Goal: Communication & Community: Answer question/provide support

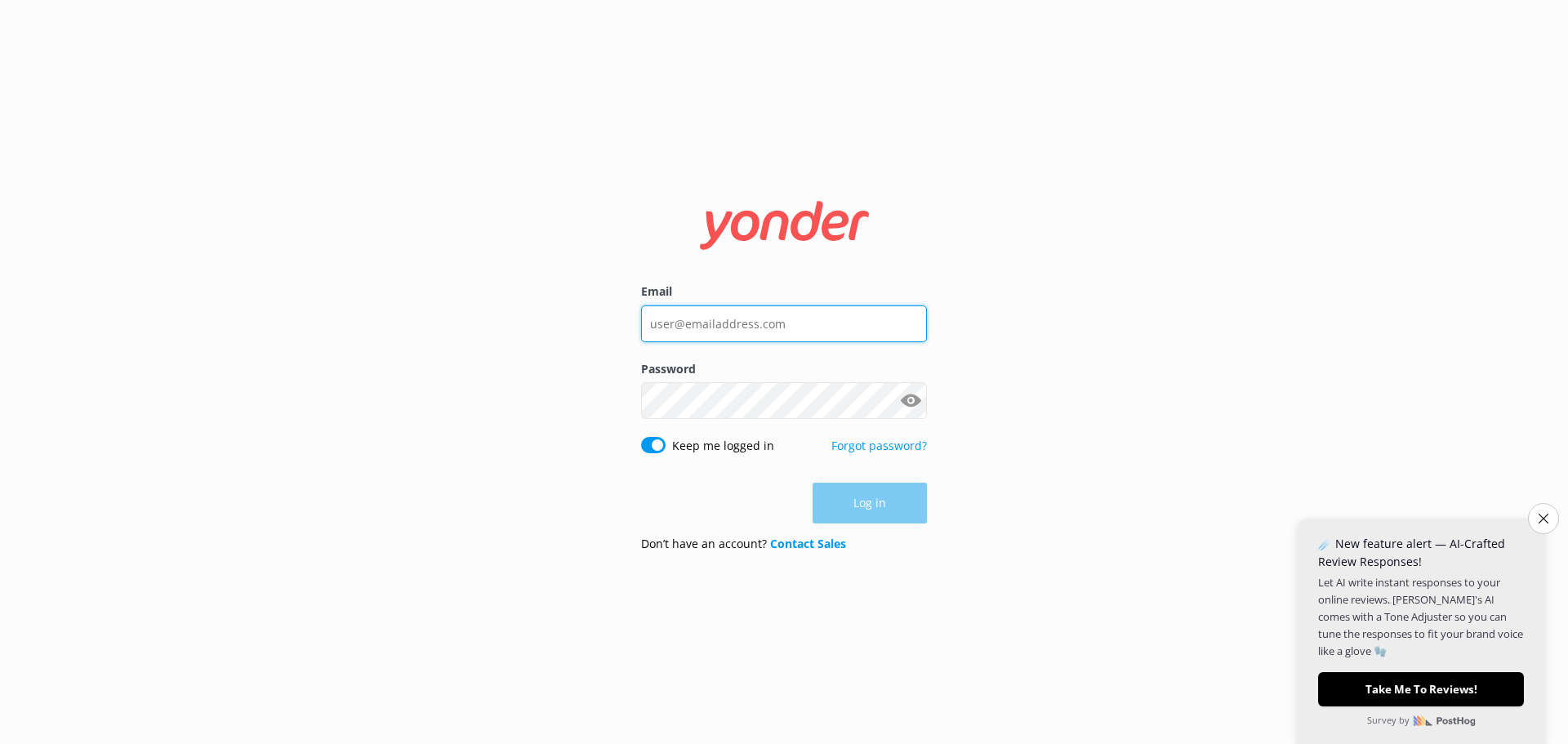
type input "[PERSON_NAME][EMAIL_ADDRESS][DOMAIN_NAME]"
click at [849, 489] on div "Log in" at bounding box center [784, 502] width 286 height 40
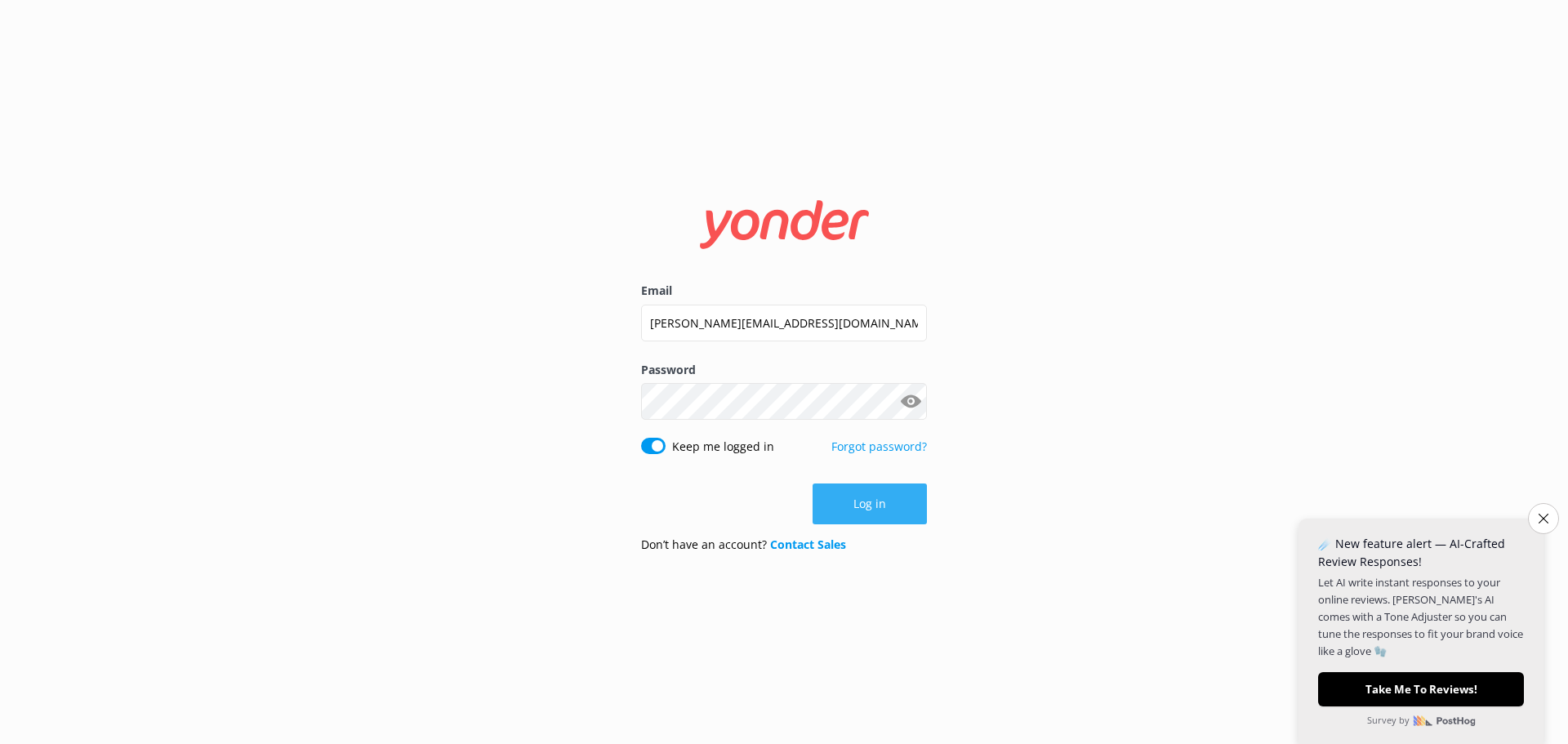
click at [848, 502] on button "Log in" at bounding box center [869, 503] width 114 height 40
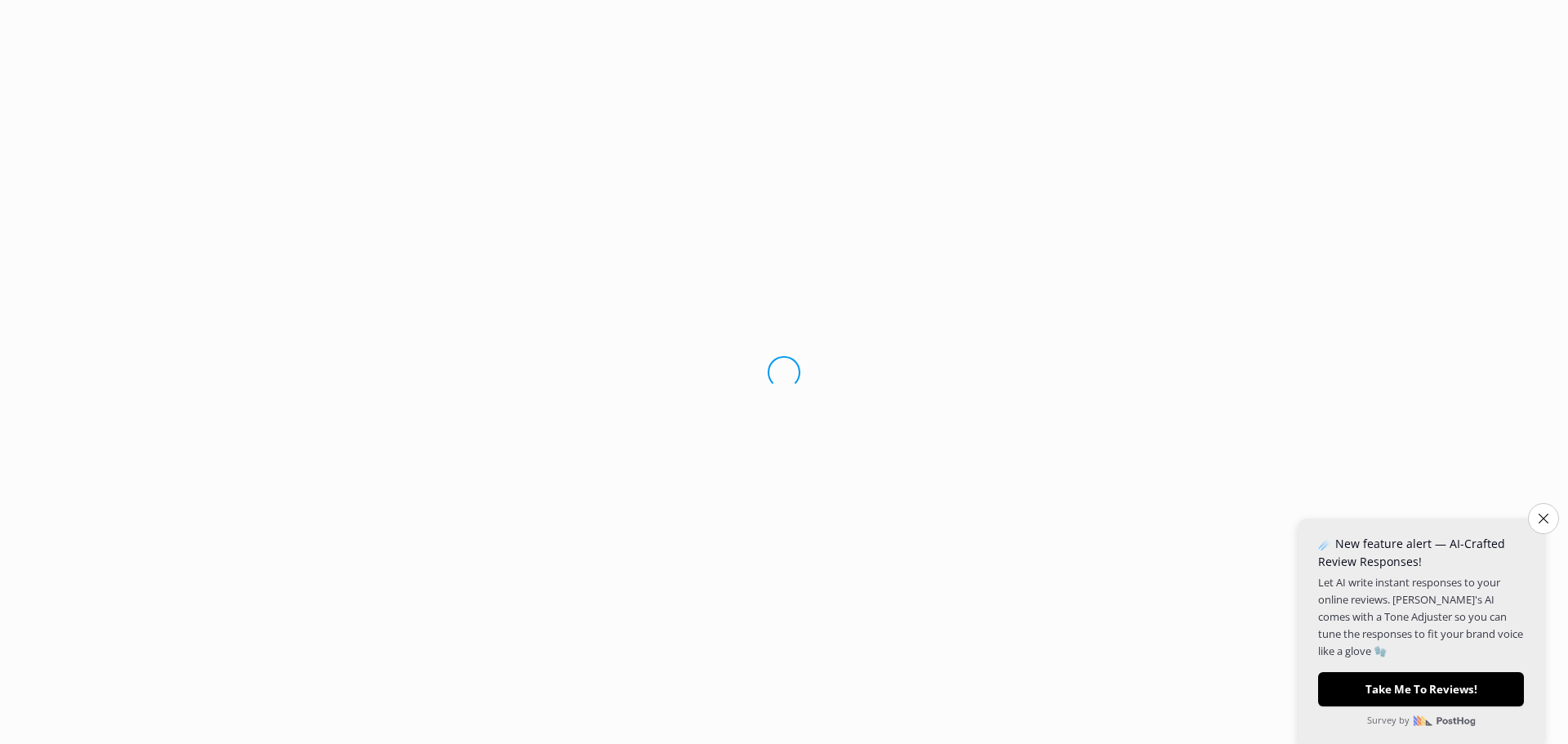
drag, startPoint x: 1548, startPoint y: 516, endPoint x: 1425, endPoint y: 458, distance: 136.0
click at [1547, 516] on button "Close survey" at bounding box center [1543, 518] width 31 height 31
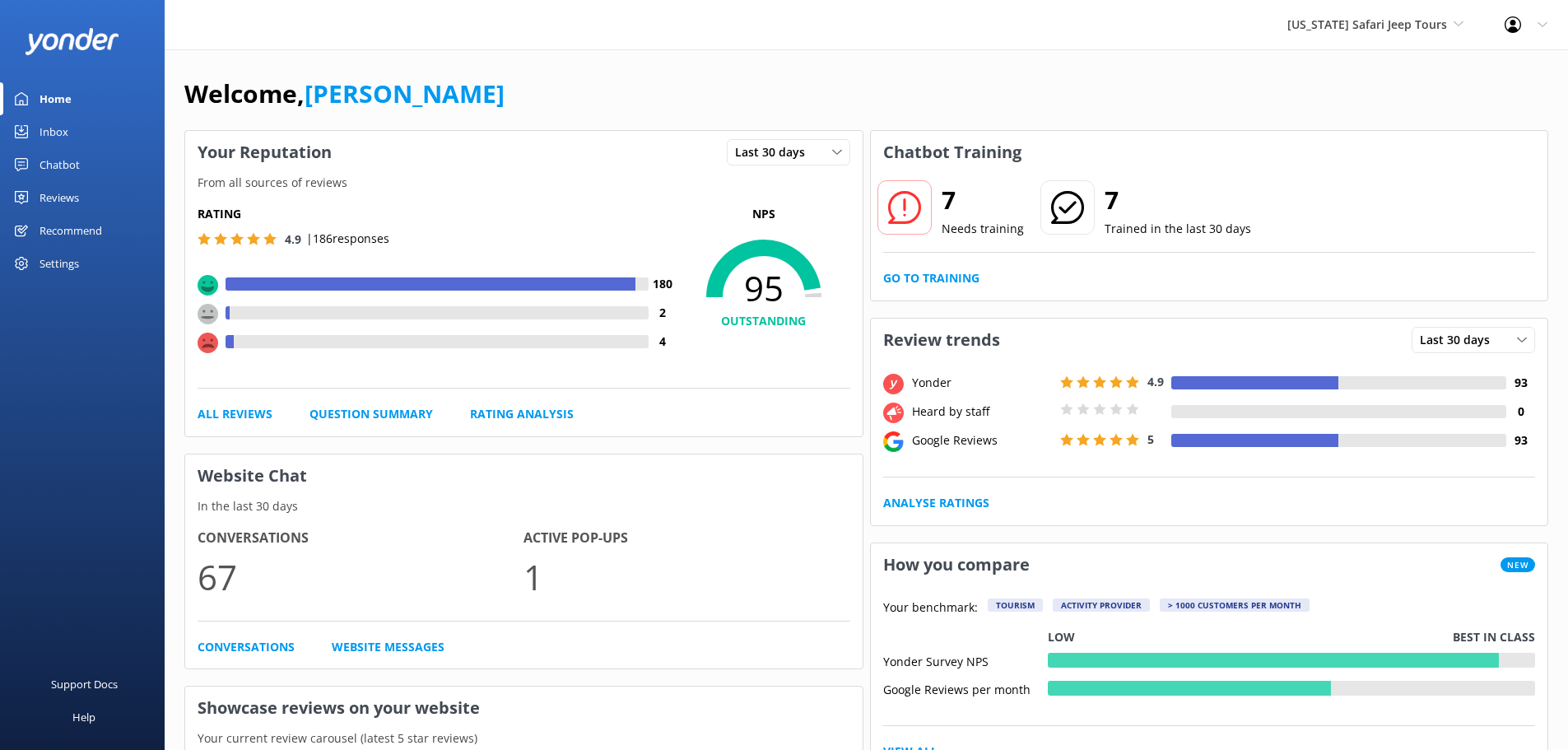
click at [58, 133] on div "Inbox" at bounding box center [54, 131] width 29 height 33
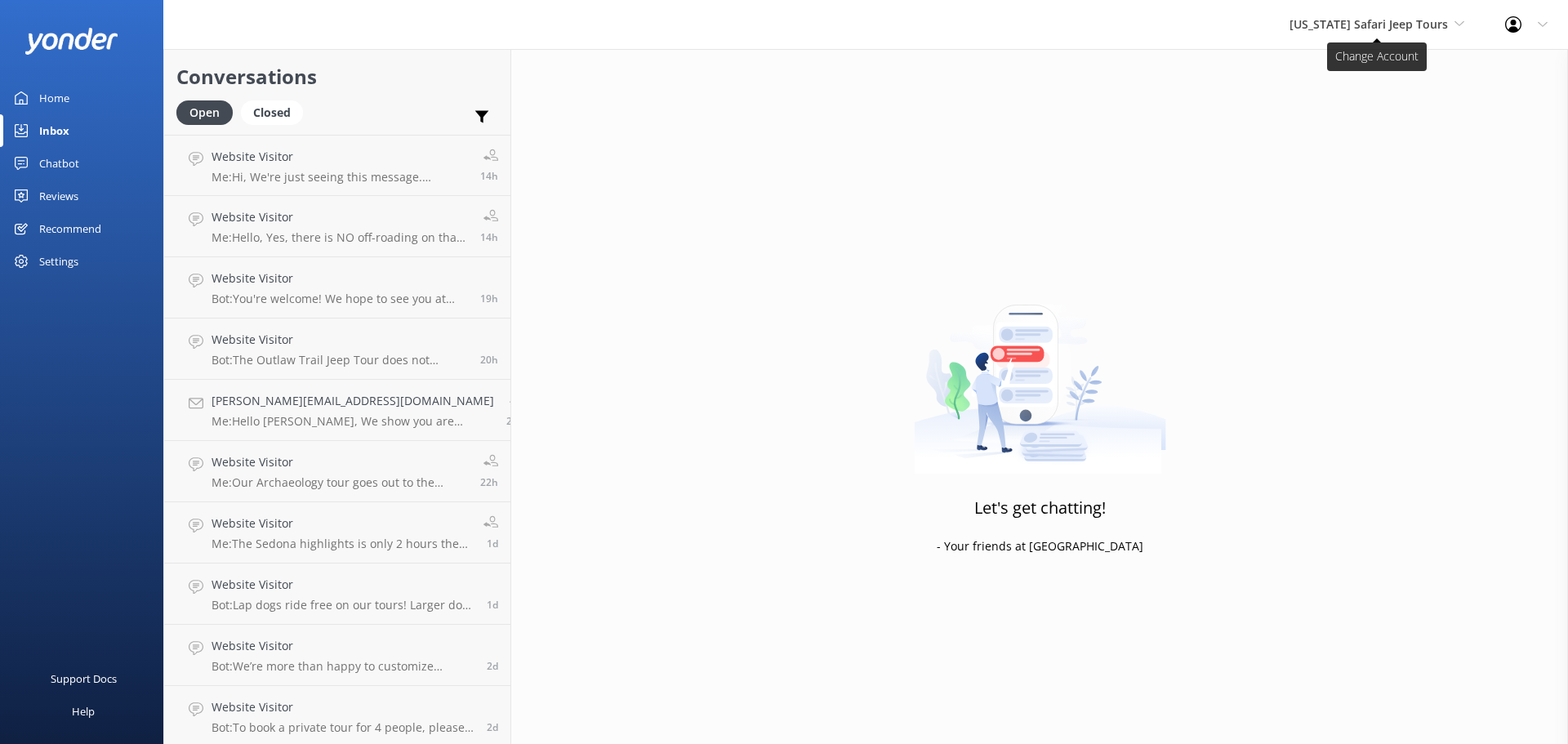
click at [1373, 20] on span "[US_STATE] Safari Jeep Tours" at bounding box center [1368, 23] width 158 height 15
click at [1354, 145] on link "[US_STATE] ATV Adventures" at bounding box center [1350, 148] width 164 height 40
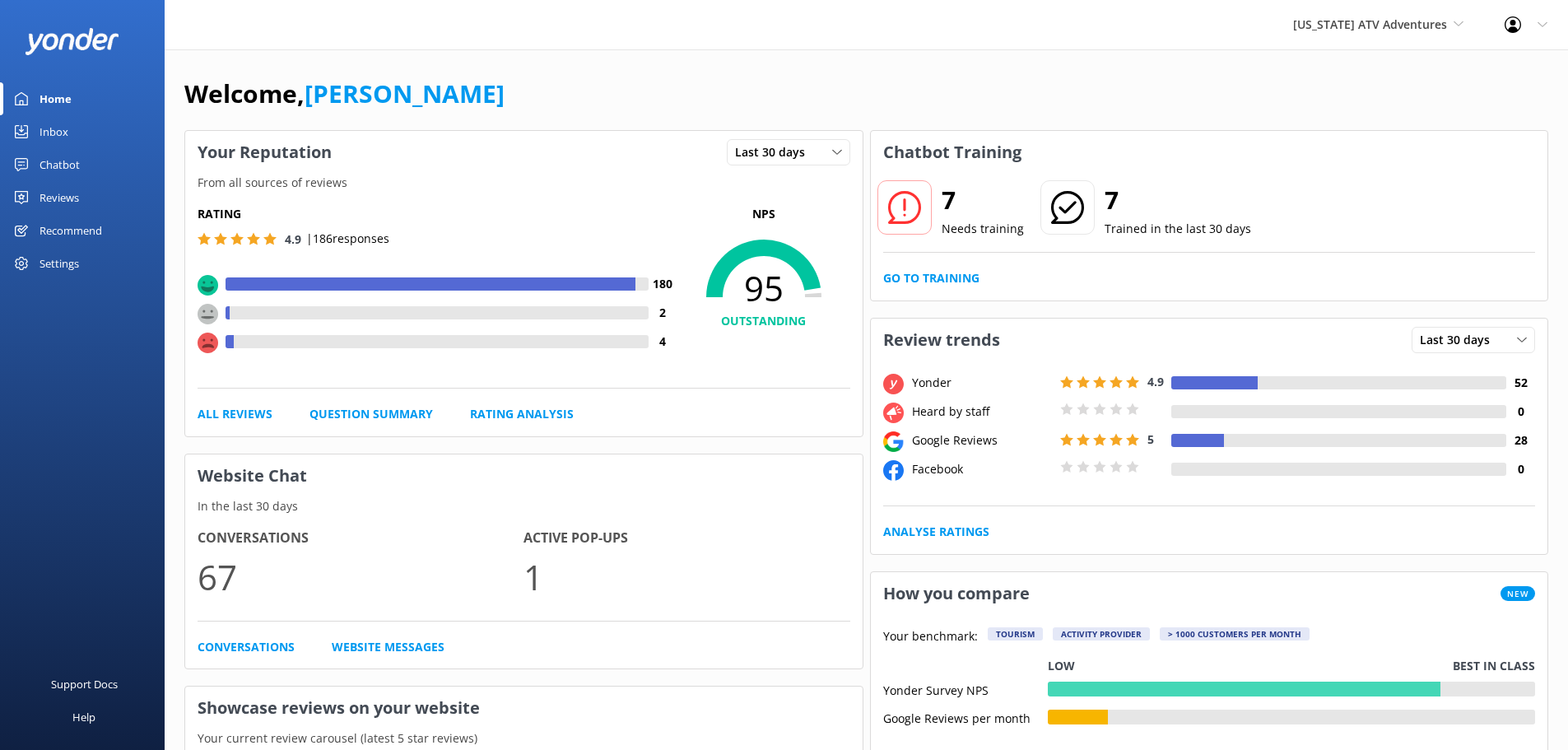
click at [55, 132] on div "Inbox" at bounding box center [54, 131] width 29 height 33
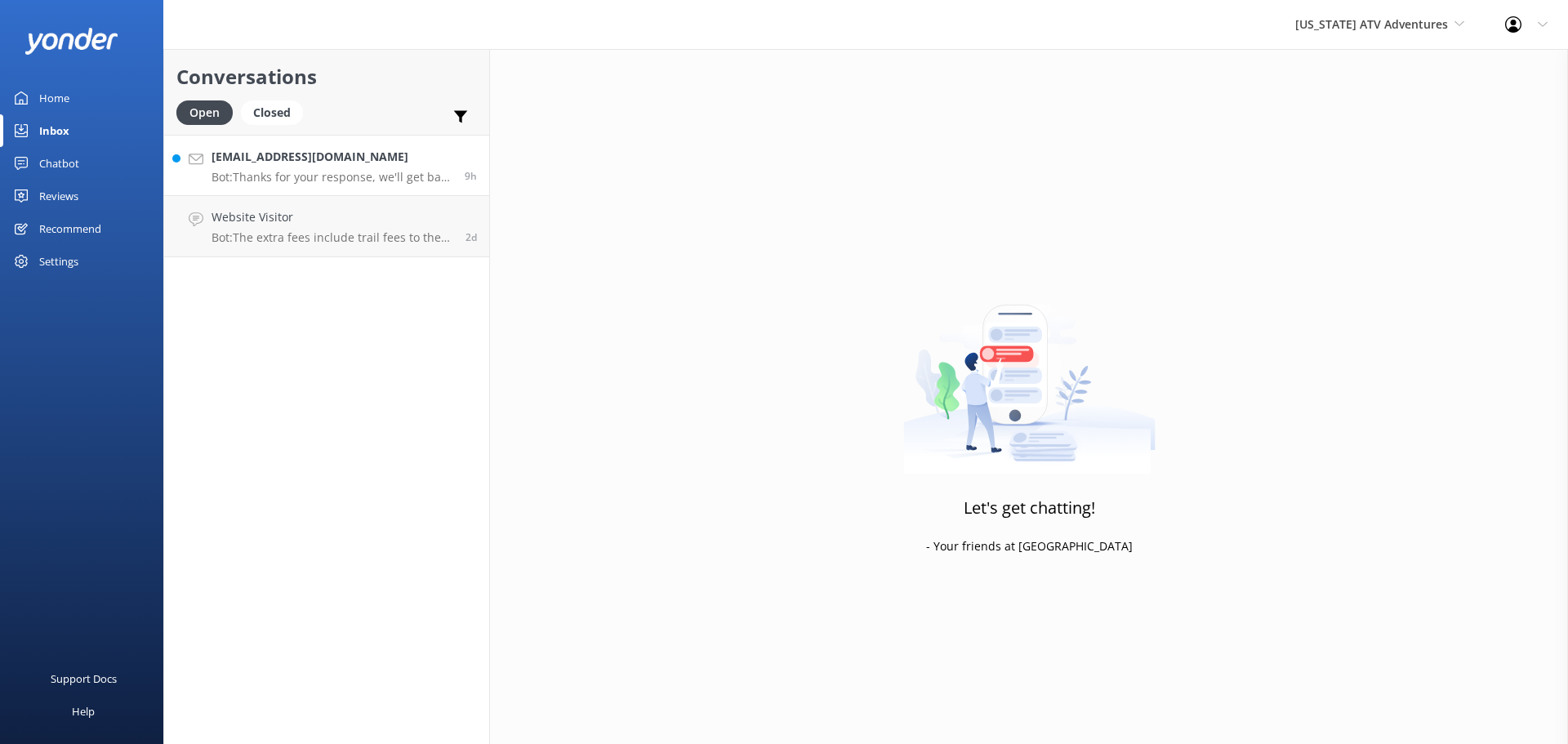
click at [406, 166] on div "brettcjohnson72@gmail.com Bot: Thanks for your response, we'll get back to you …" at bounding box center [332, 165] width 241 height 35
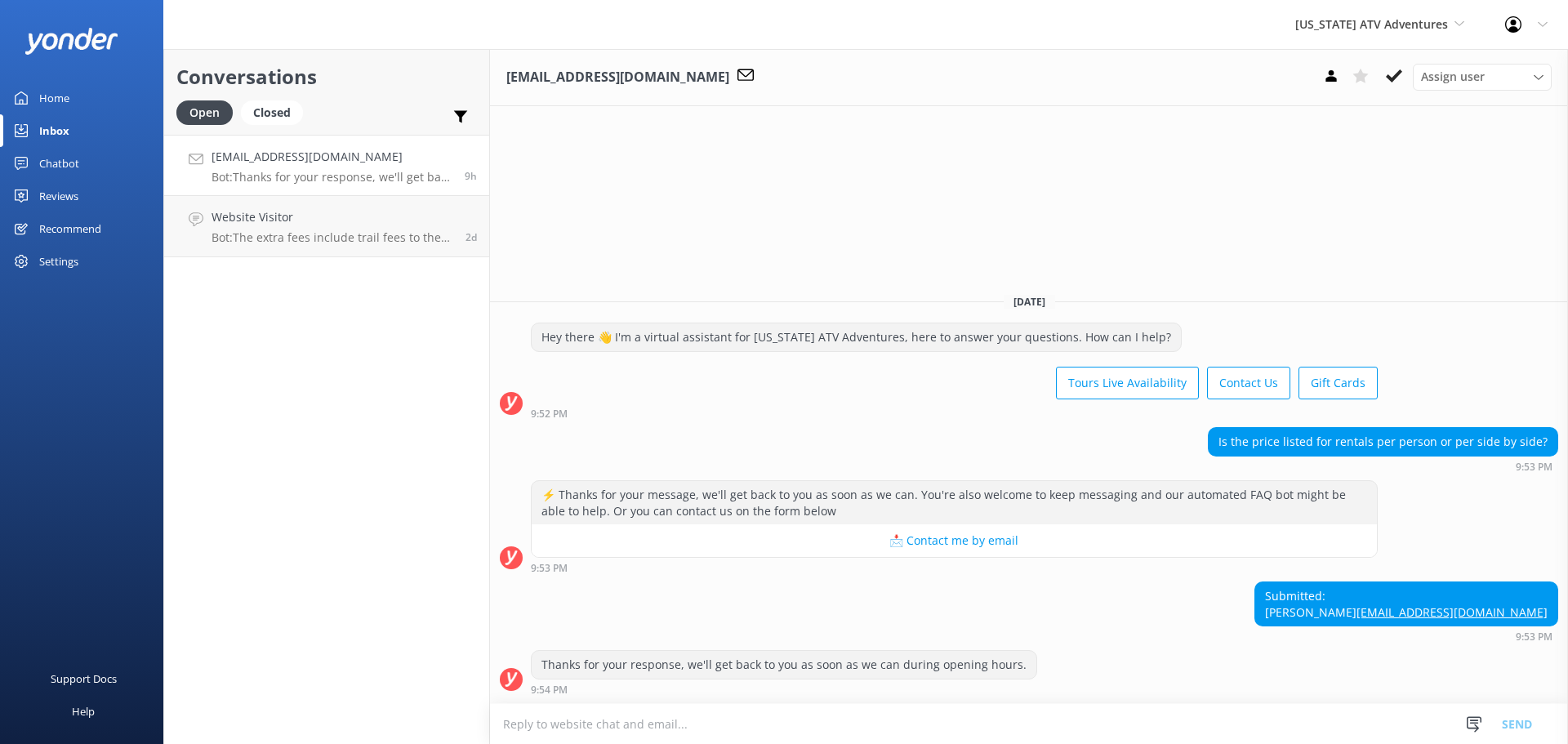
click at [747, 726] on textarea at bounding box center [1029, 723] width 1078 height 40
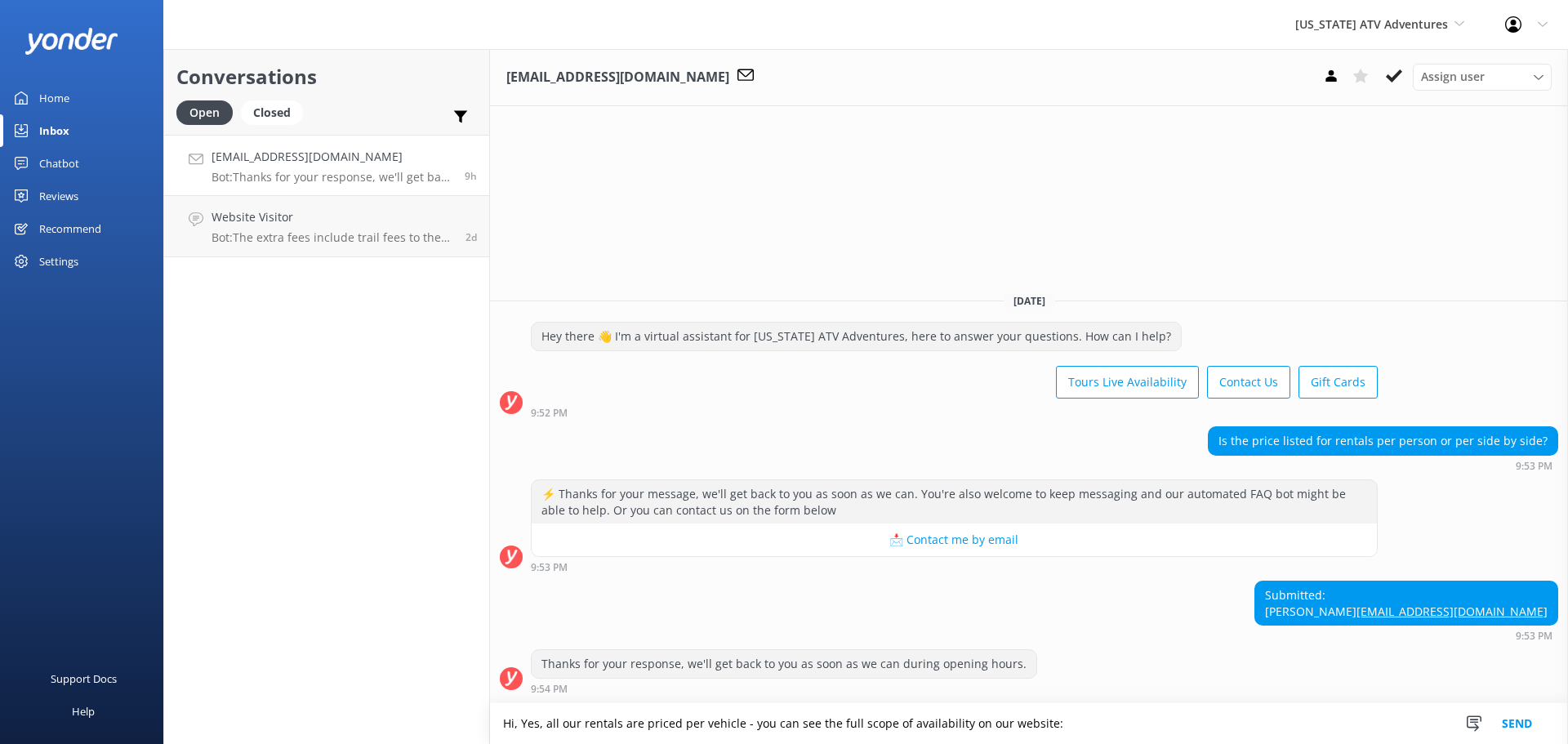
type textarea "Hi, Yes, all our rentals are priced per vehicle - you can see the full scope of…"
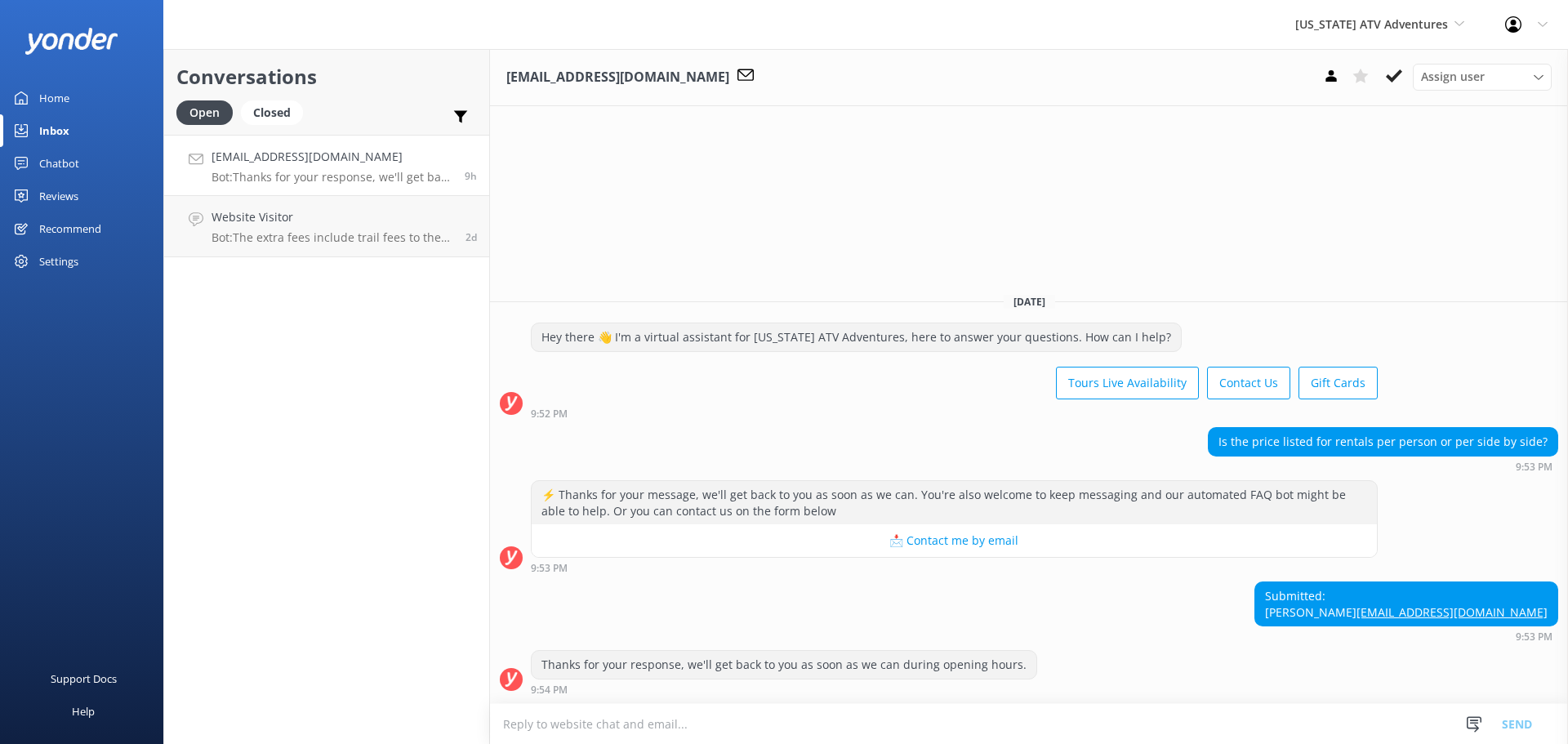
click at [562, 721] on textarea at bounding box center [1029, 723] width 1078 height 40
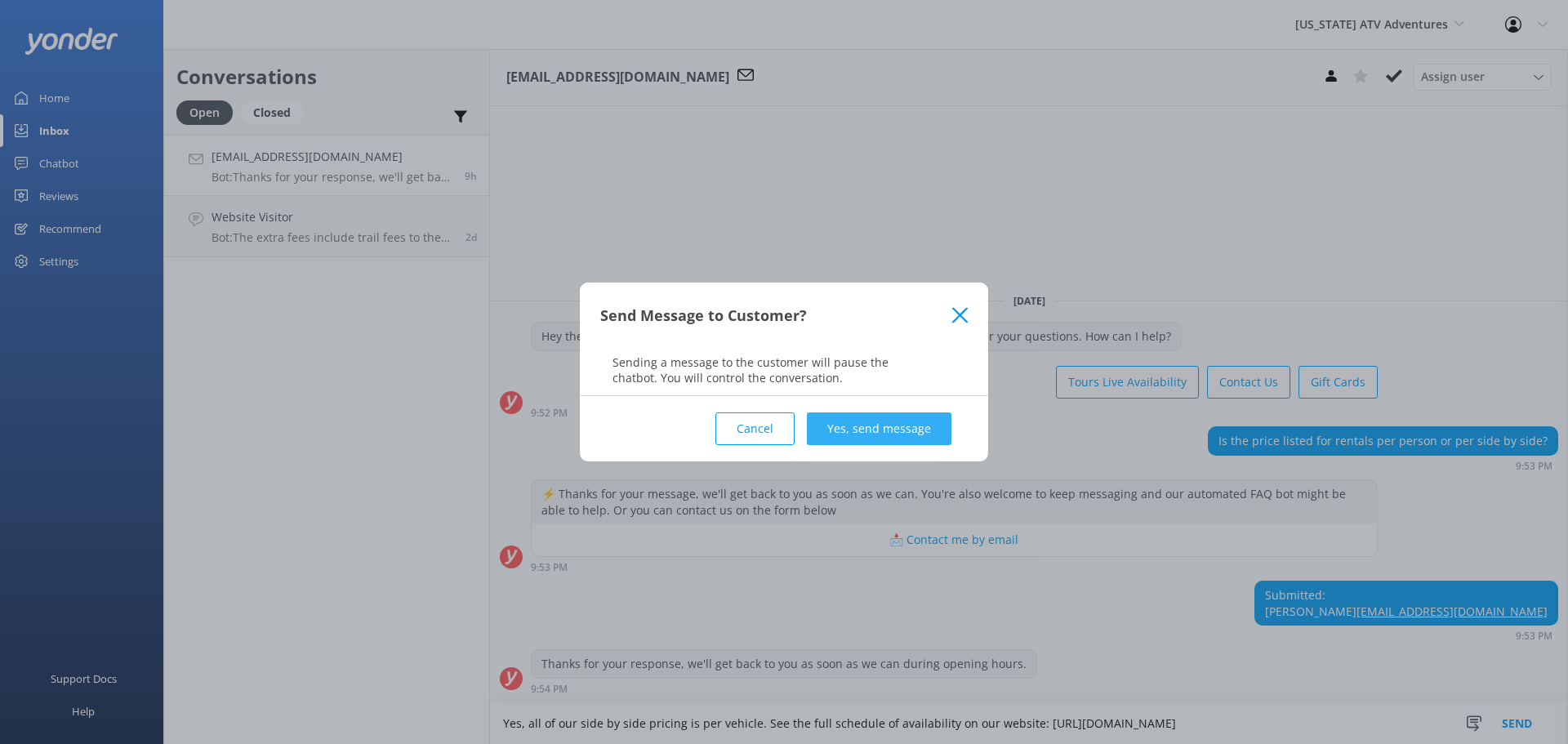
type textarea "Yes, all of our side by side pricing is per vehicle. See the full schedule of a…"
click at [845, 438] on button "Yes, send message" at bounding box center [879, 428] width 145 height 32
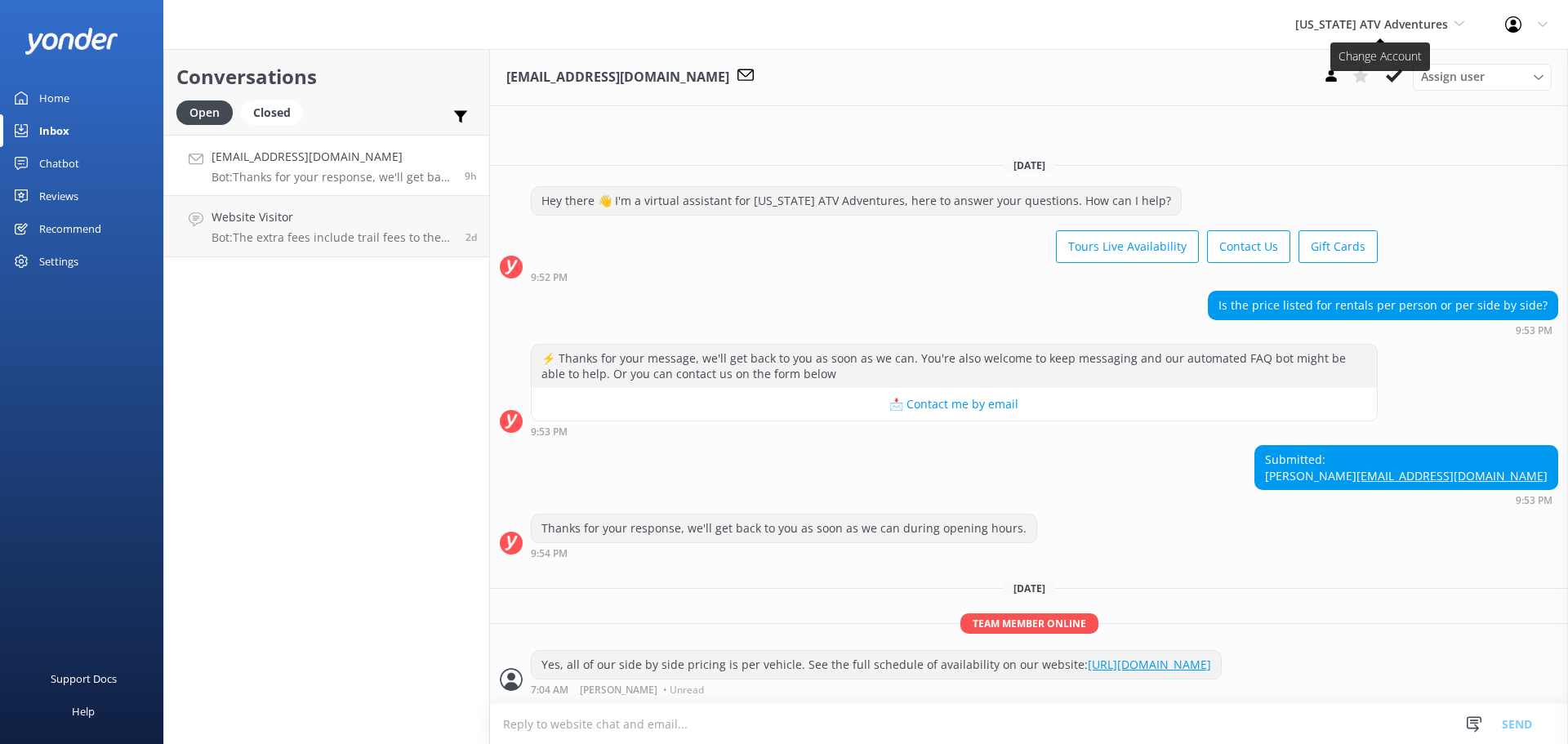
click at [1427, 18] on span "Arizona ATV Adventures" at bounding box center [1371, 23] width 153 height 15
click at [1390, 67] on link "[US_STATE] Safari Jeep Tours" at bounding box center [1357, 68] width 164 height 40
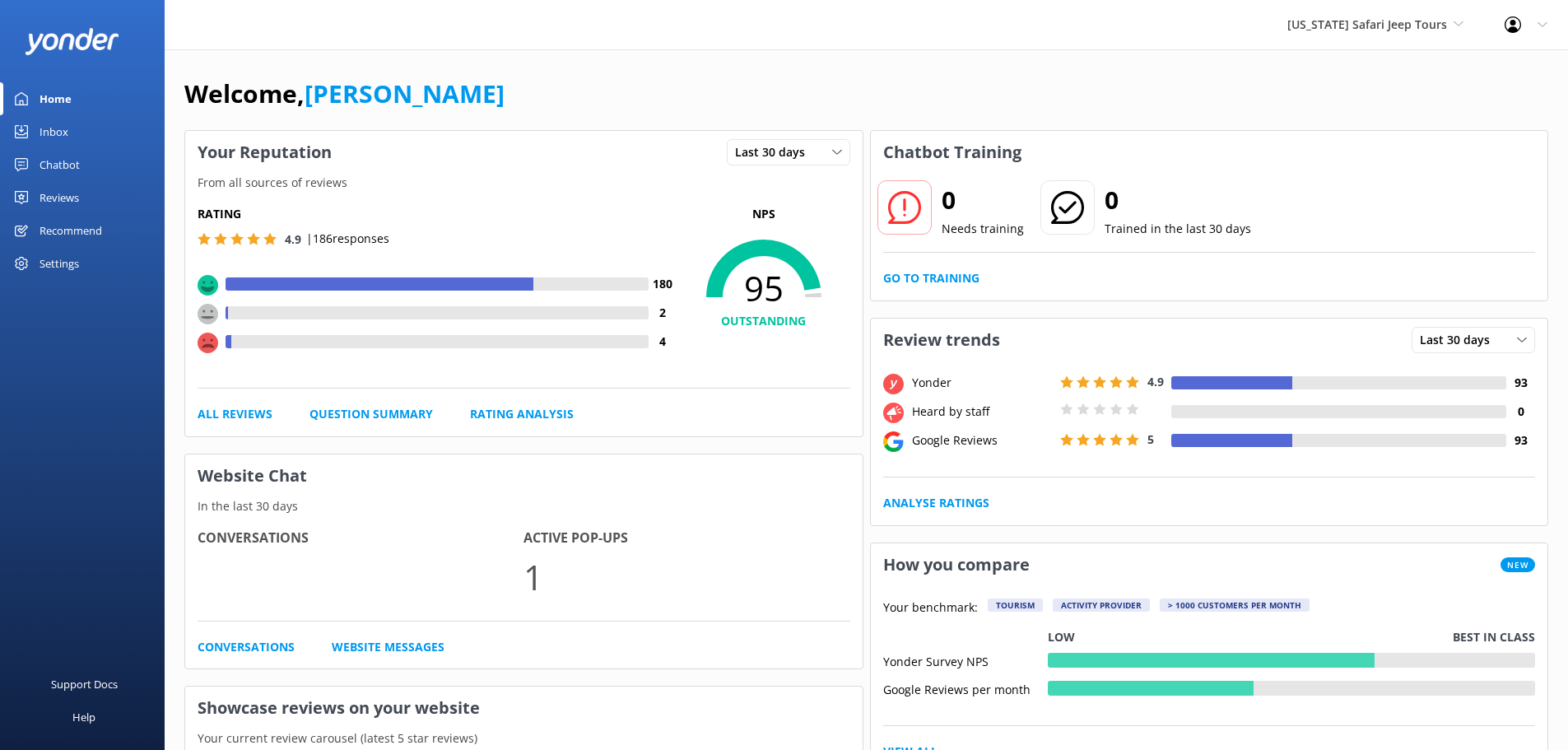
click at [69, 128] on link "Inbox" at bounding box center [83, 131] width 165 height 33
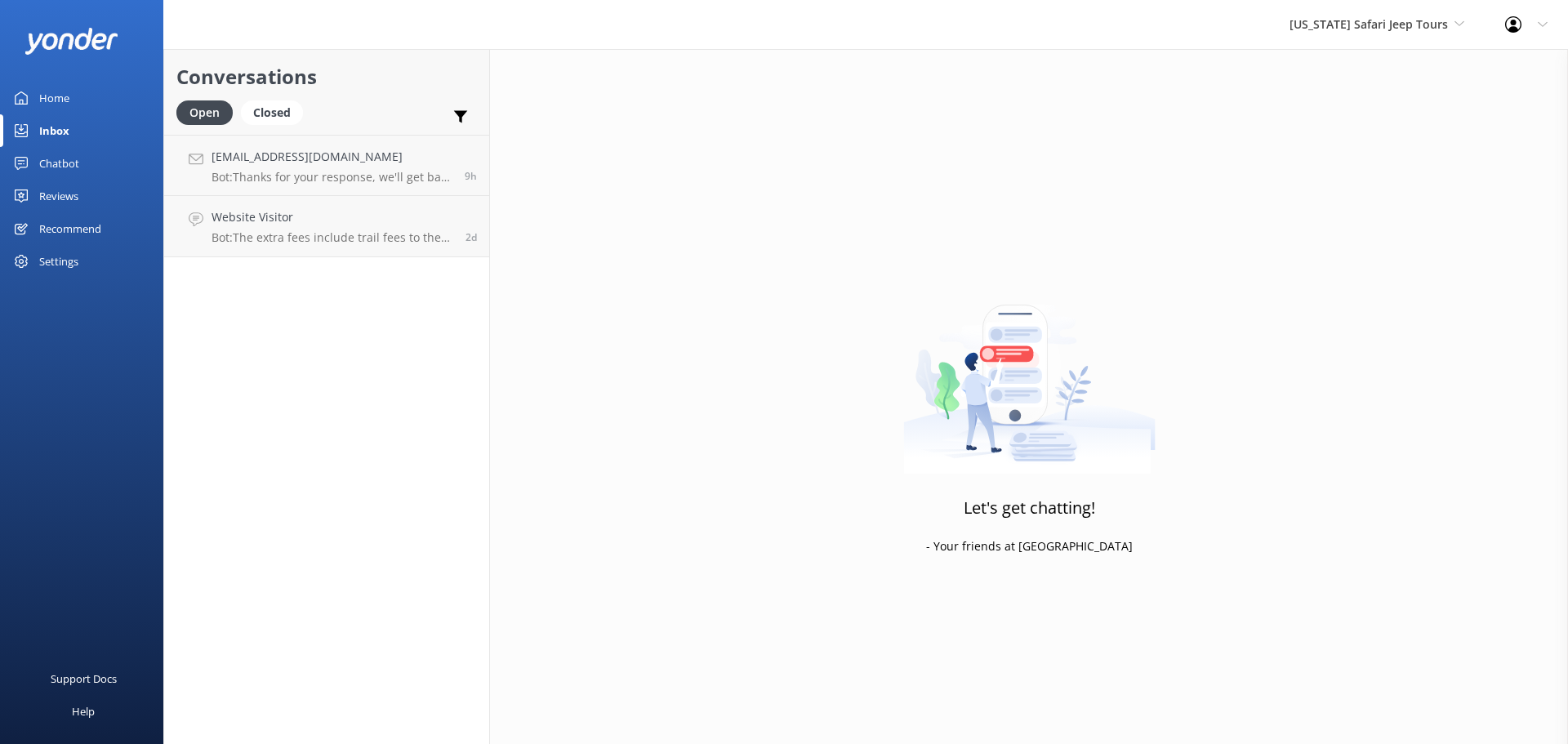
click at [376, 51] on div "Conversations Open Closed Important Assigned to me Unassigned SMS" at bounding box center [326, 91] width 325 height 85
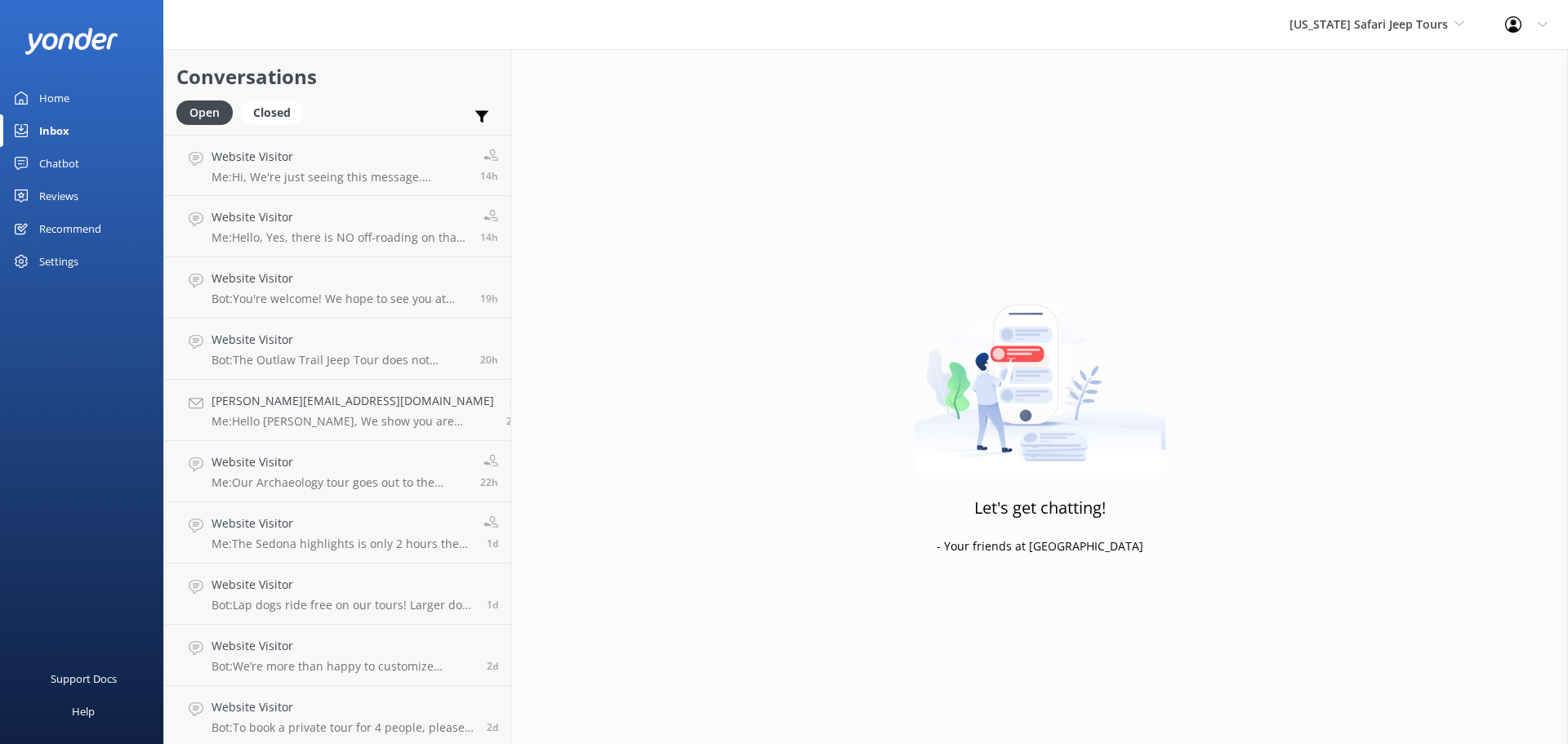
click at [66, 196] on div "Reviews" at bounding box center [59, 196] width 40 height 32
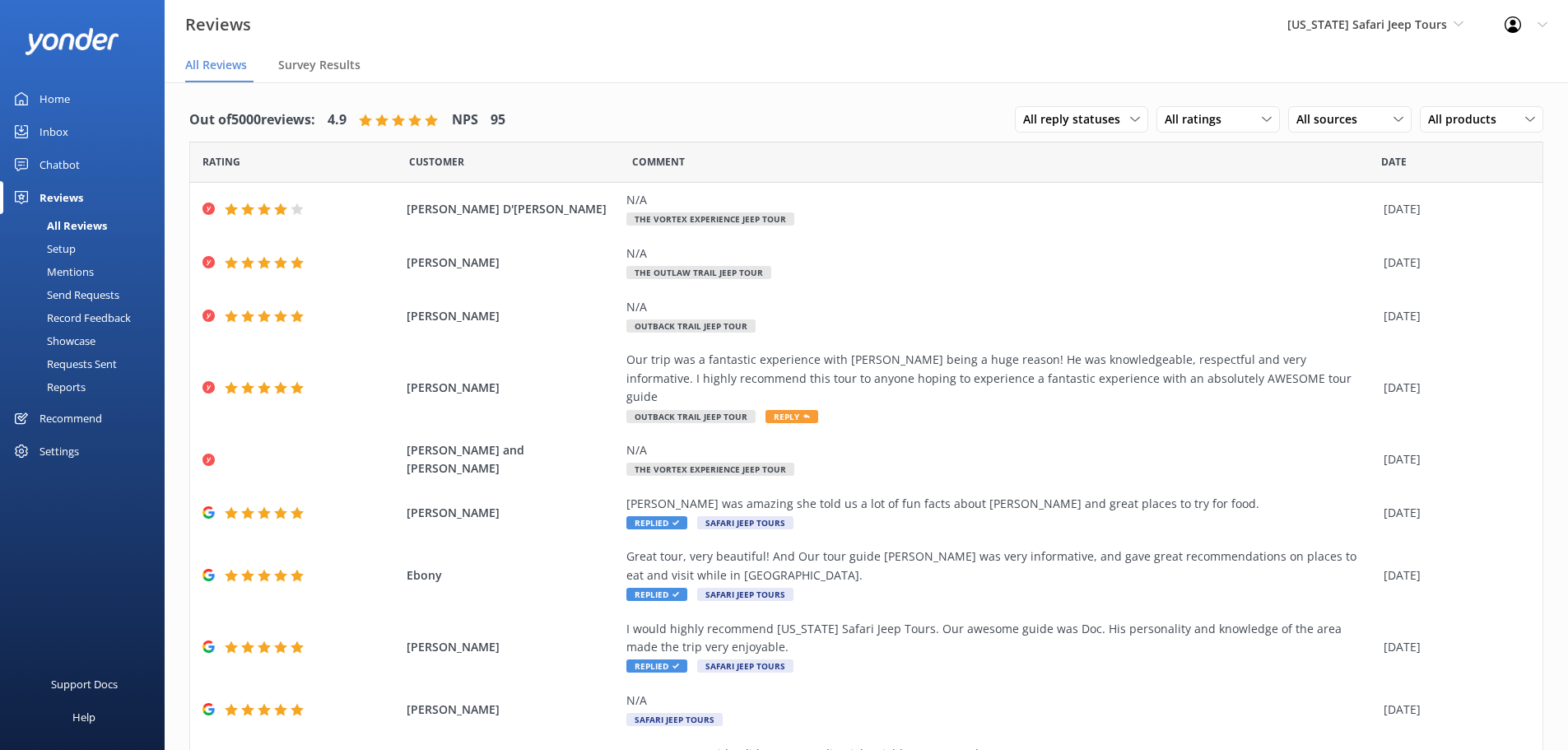
click at [84, 278] on div "Mentions" at bounding box center [52, 271] width 84 height 23
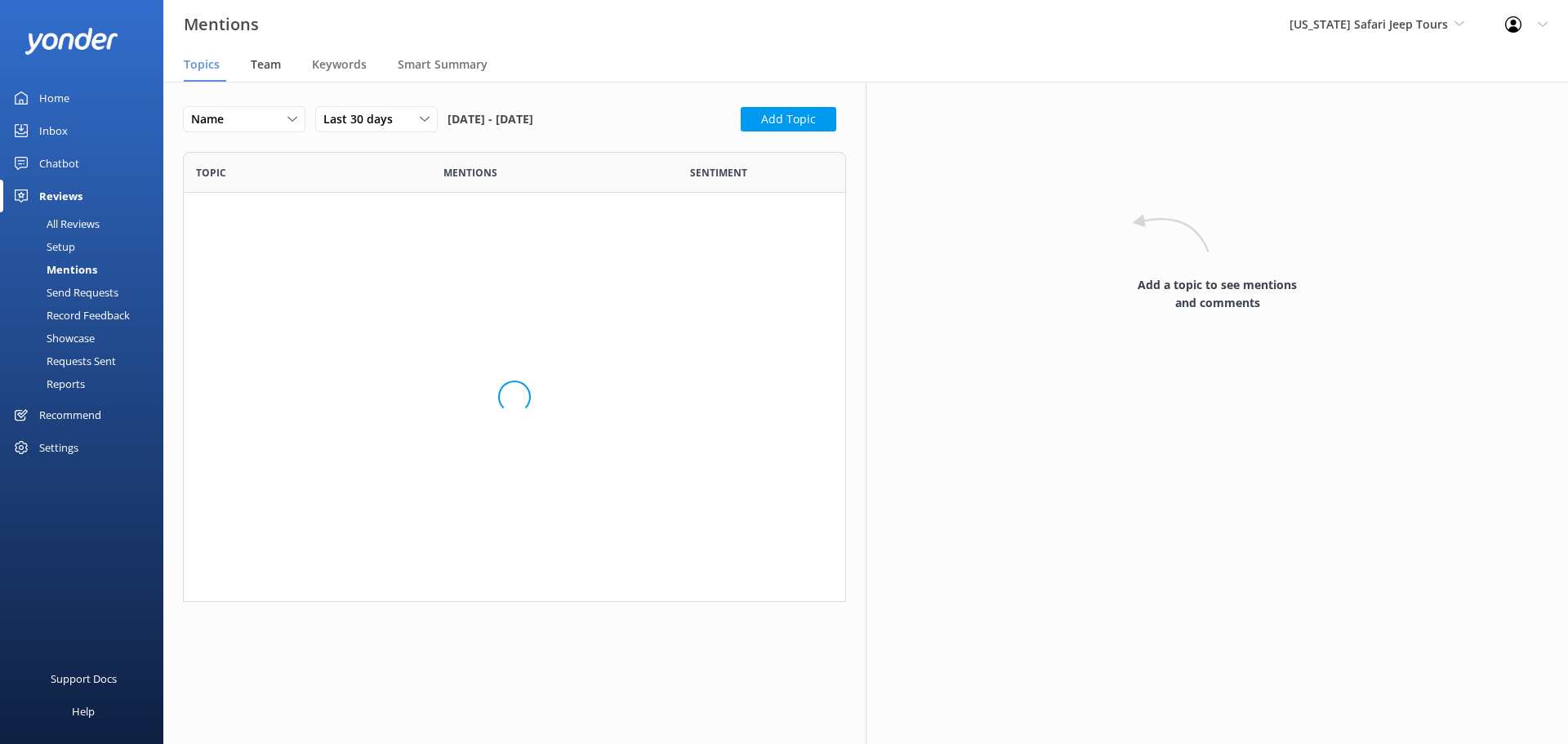
scroll to position [487, 650]
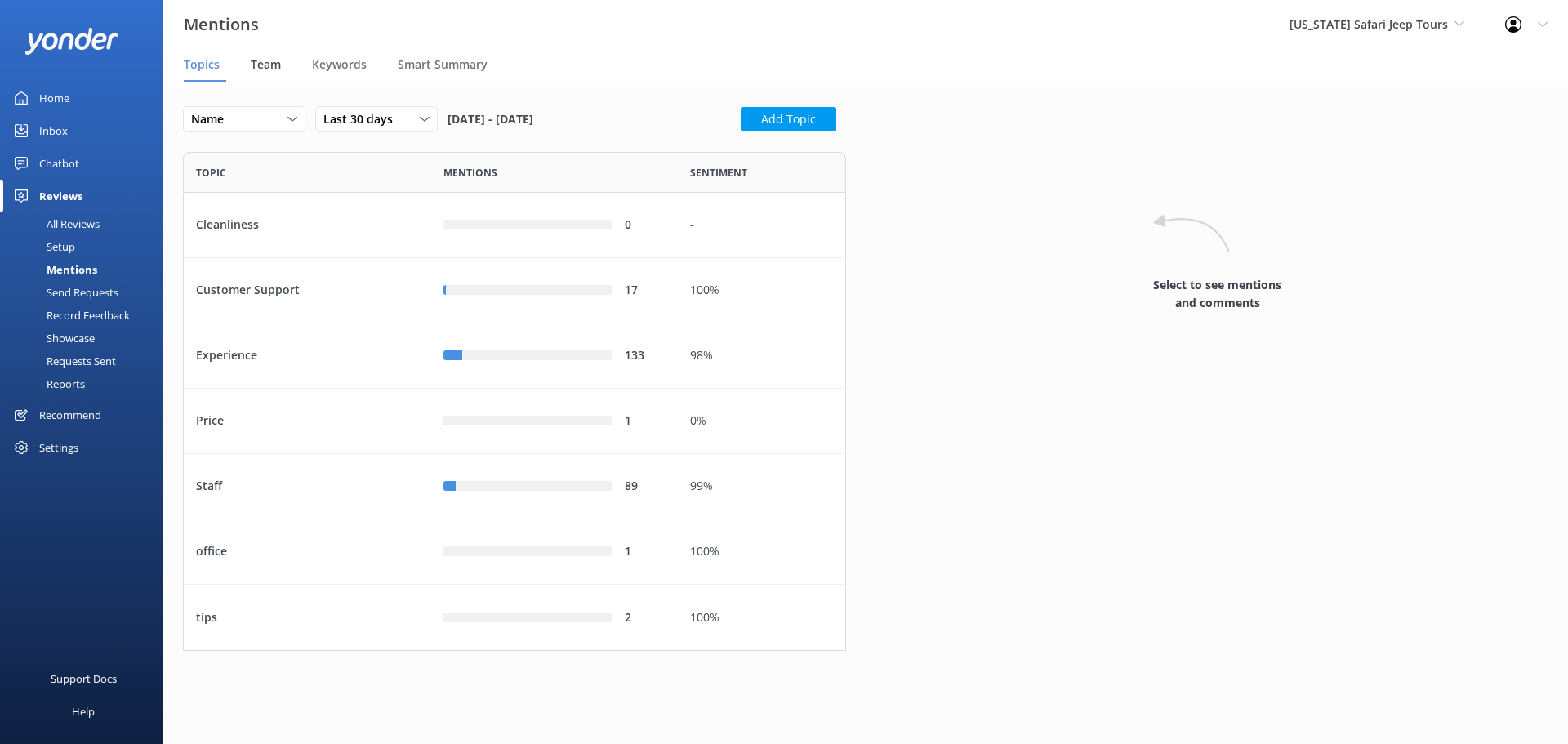
click at [271, 67] on span "Team" at bounding box center [266, 65] width 31 height 16
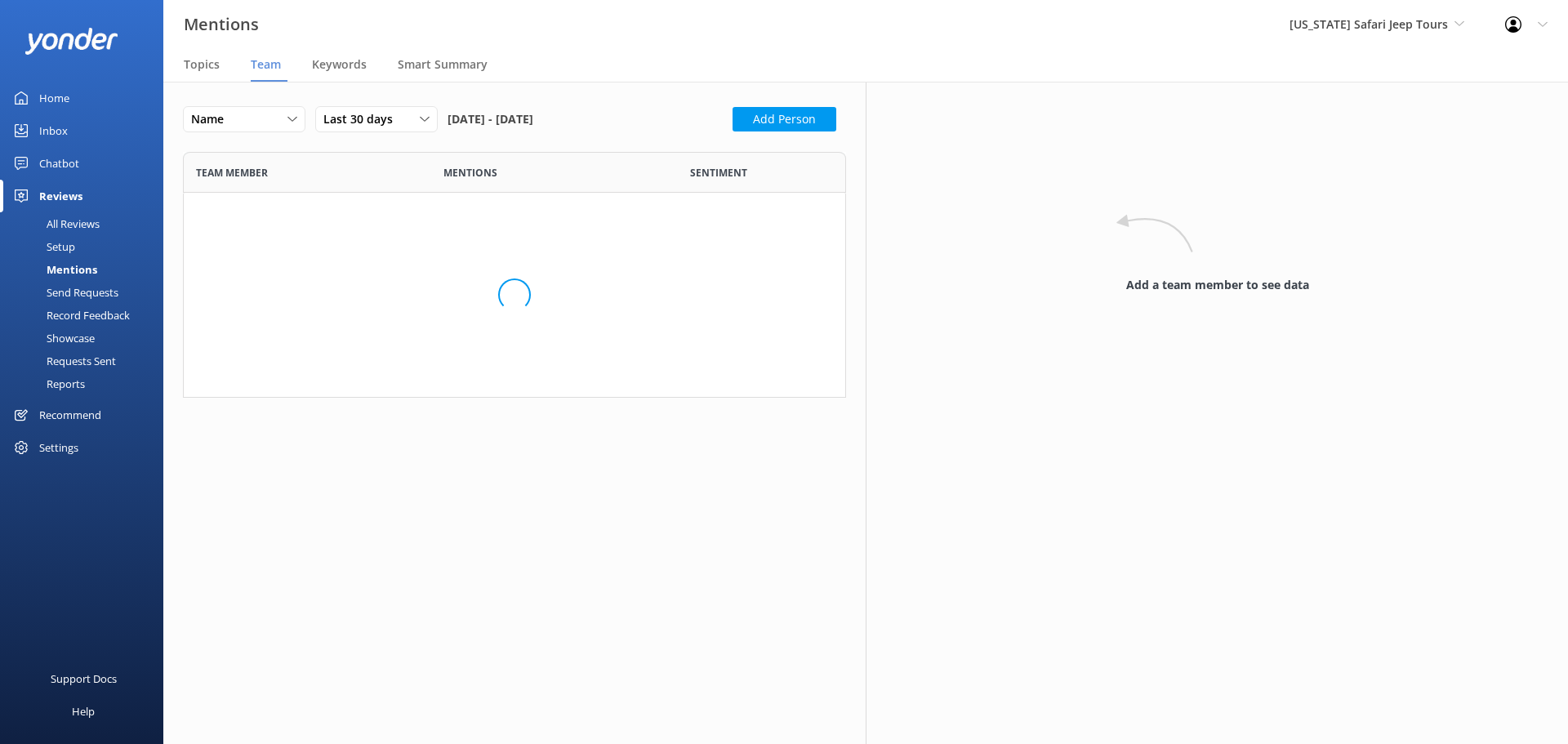
scroll to position [234, 650]
click at [322, 37] on div "Mentions Arizona Safari Jeep Tours Arizona Safari Jeep Tours Sedona Off-Road Ce…" at bounding box center [784, 24] width 1568 height 49
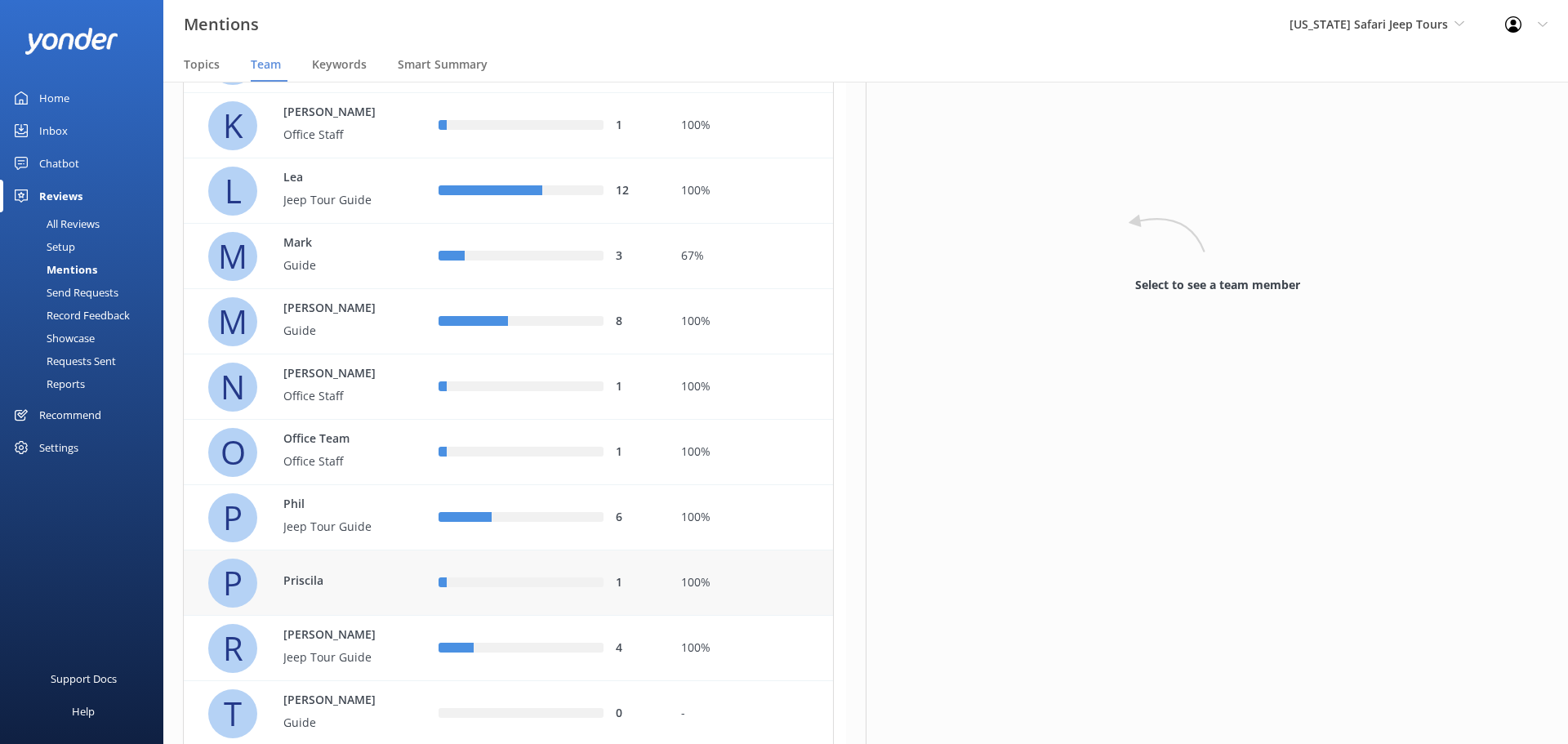
scroll to position [1197, 0]
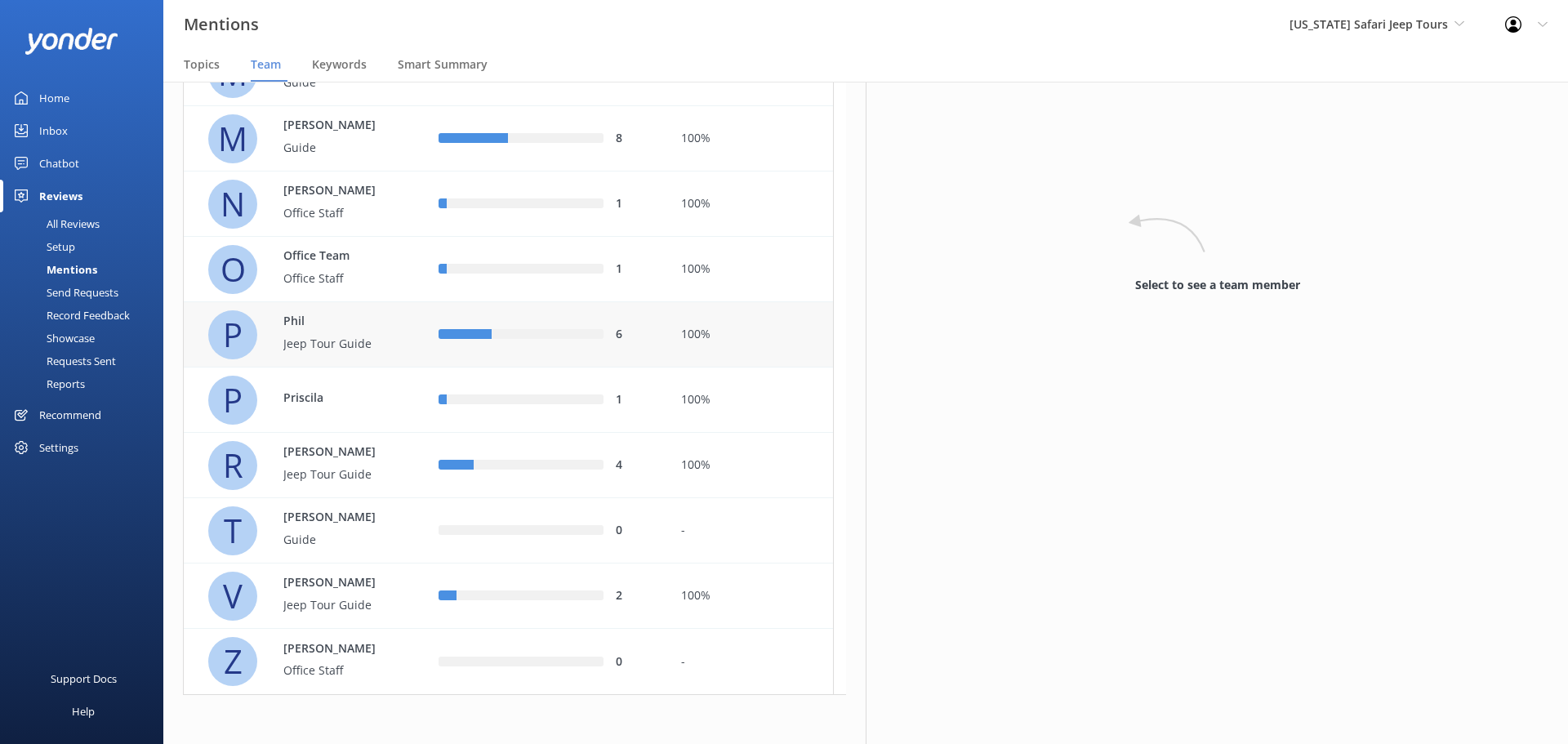
click at [358, 347] on p "Jeep Tour Guide" at bounding box center [336, 344] width 106 height 18
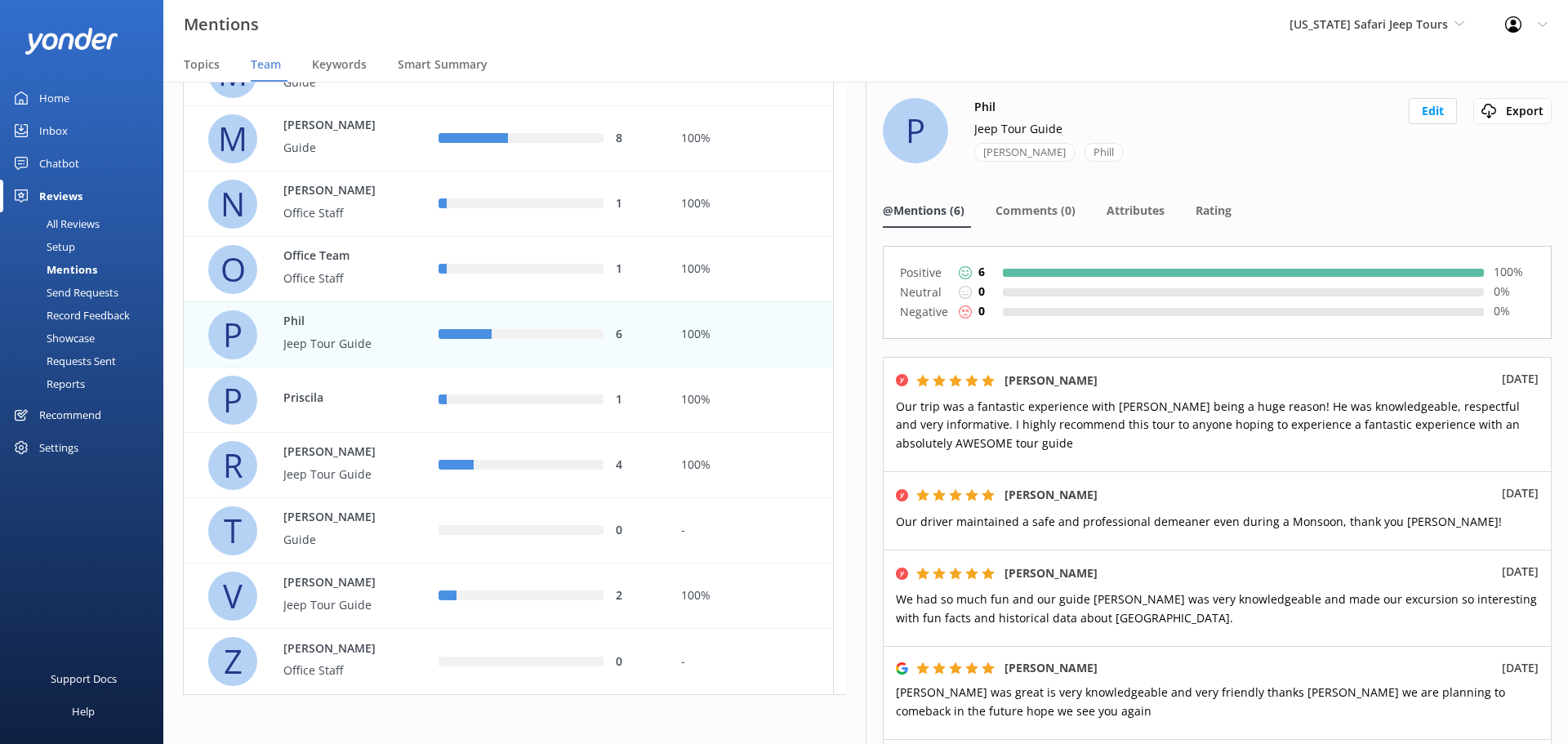
click at [65, 197] on div "Reviews" at bounding box center [61, 196] width 43 height 32
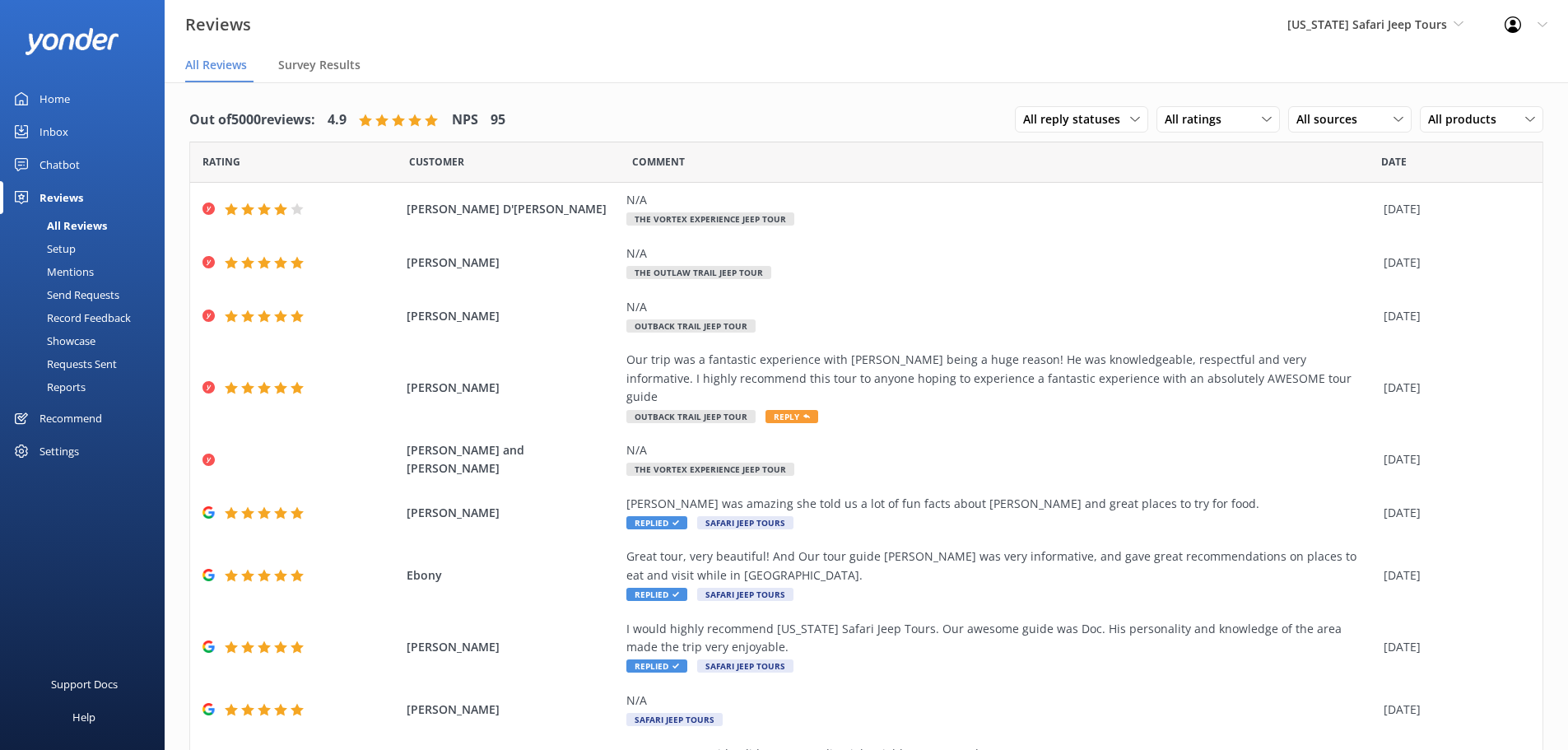
click at [470, 57] on nav "All Reviews Survey Results" at bounding box center [866, 65] width 1403 height 33
click at [468, 44] on div "Reviews Arizona Safari Jeep Tours Arizona Safari Jeep Tours Sedona Off-Road Cen…" at bounding box center [784, 24] width 1568 height 49
click at [60, 198] on div "Reviews" at bounding box center [62, 198] width 44 height 33
click at [69, 243] on div "Setup" at bounding box center [43, 248] width 66 height 23
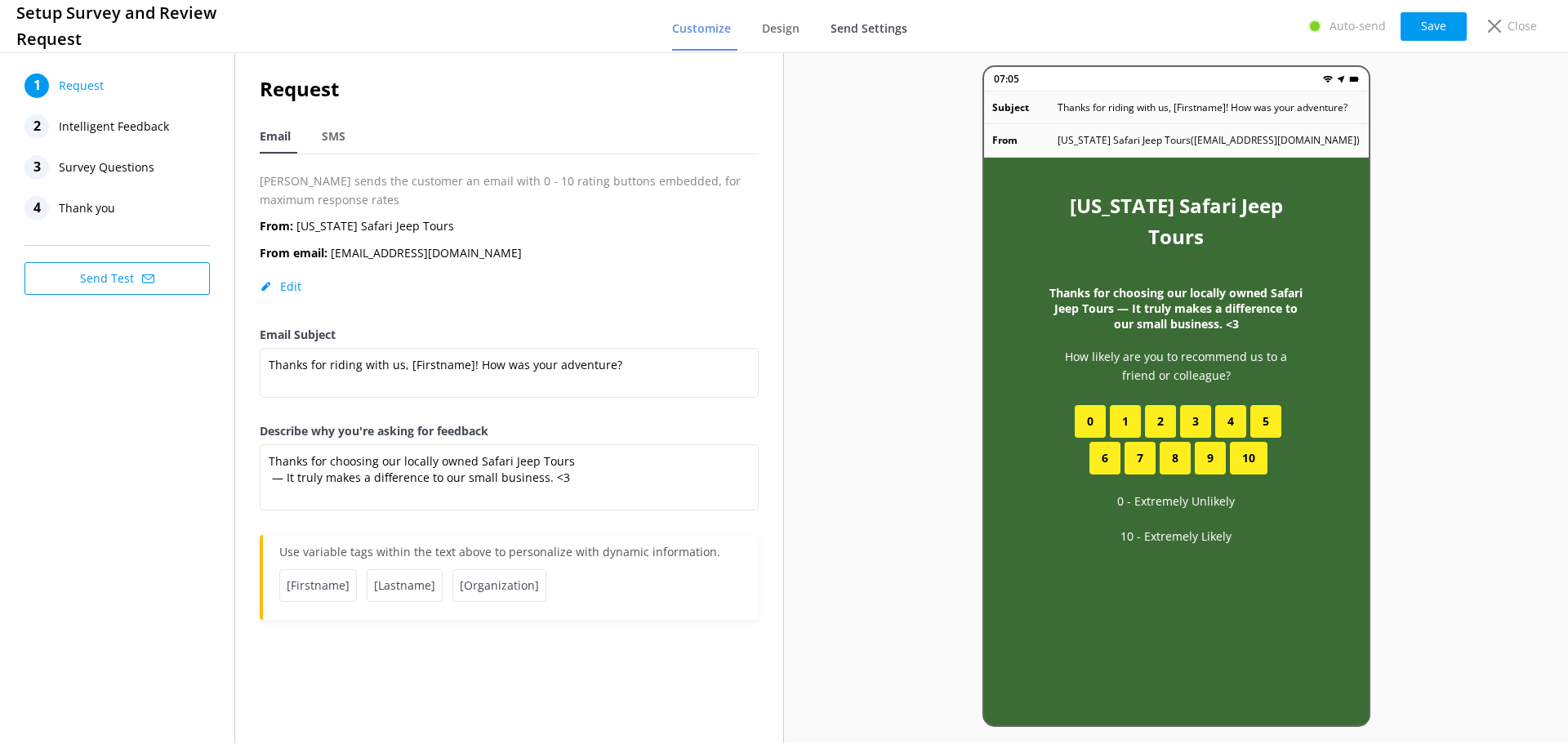
click at [882, 30] on span "Send Settings" at bounding box center [868, 29] width 76 height 16
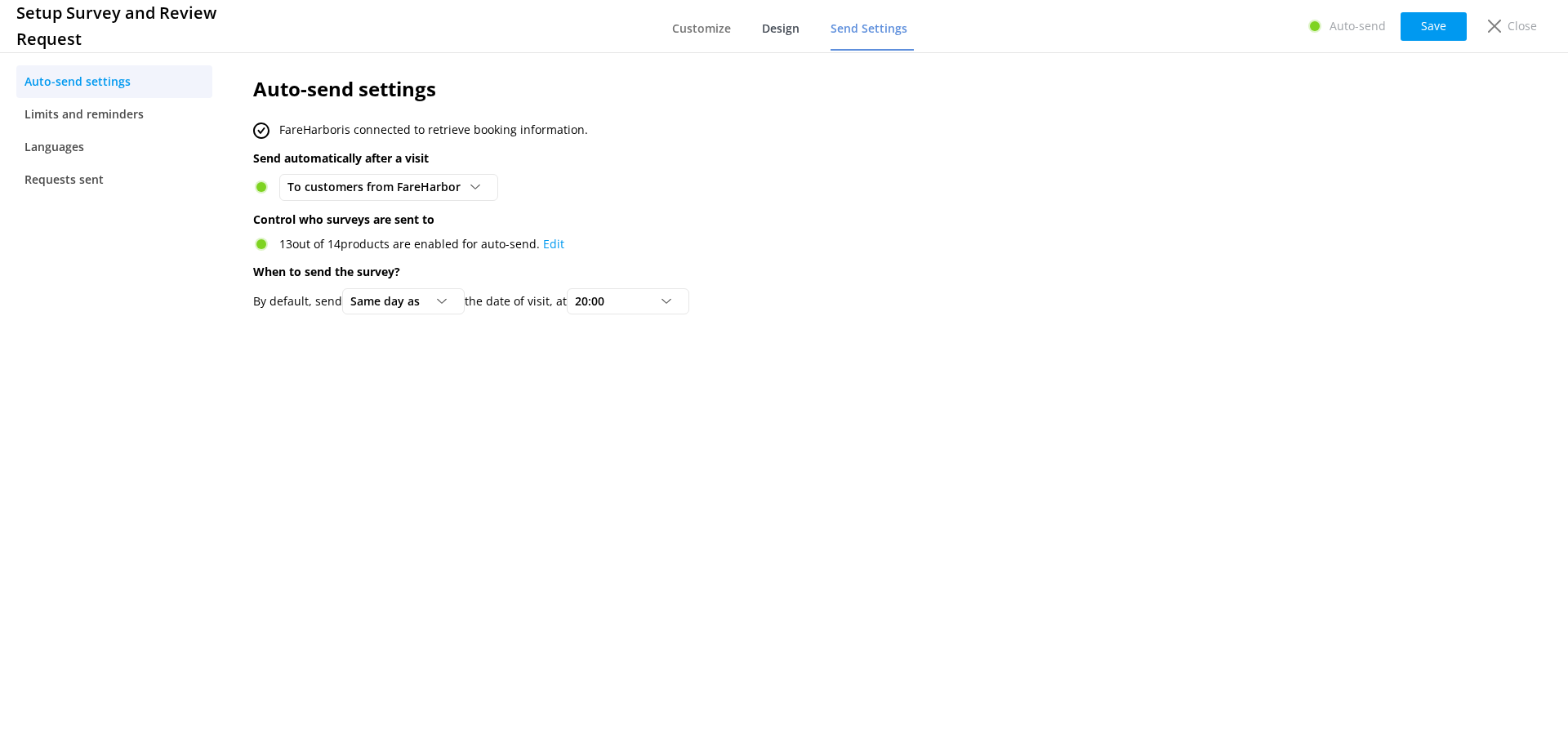
click at [785, 28] on span "Design" at bounding box center [781, 29] width 38 height 16
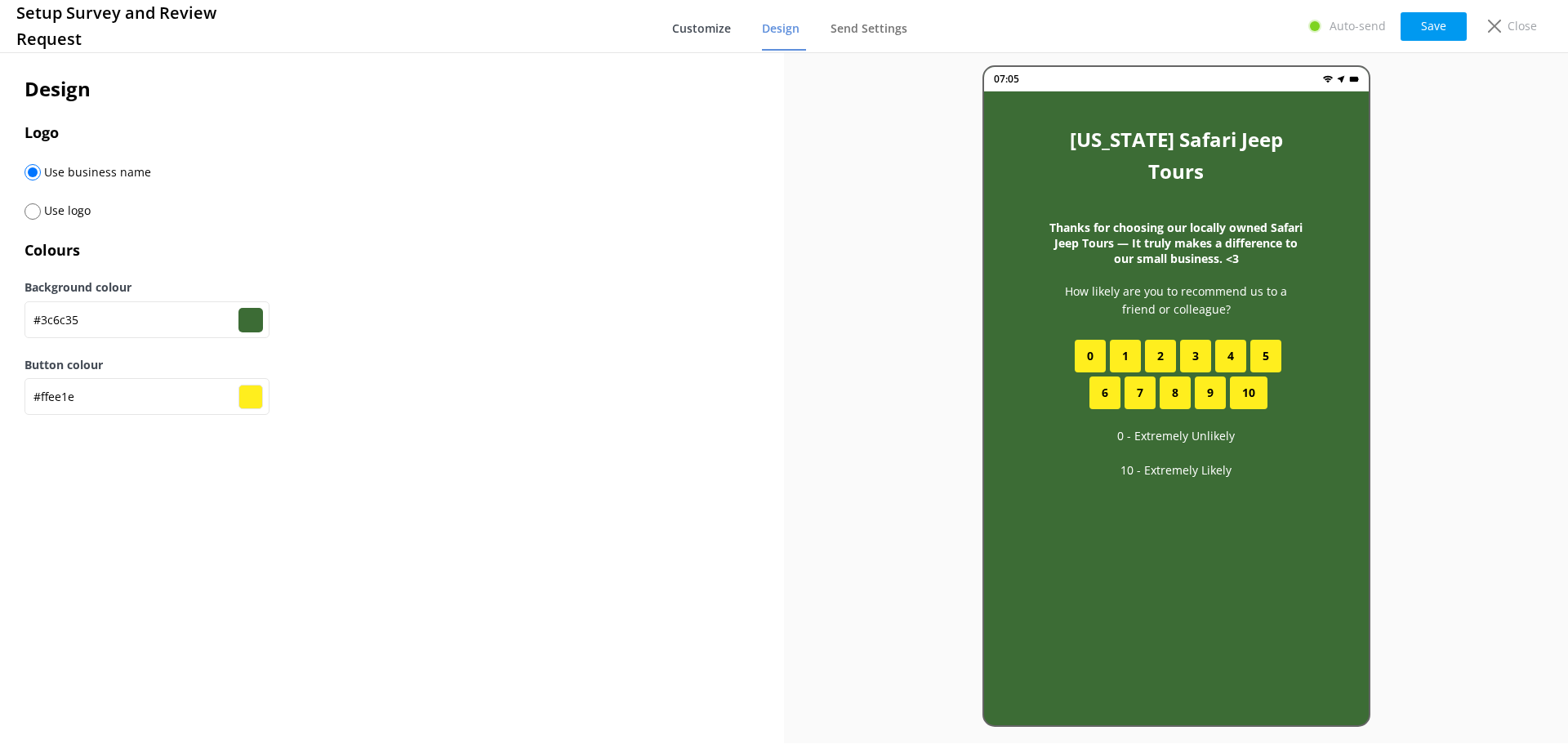
click at [703, 28] on span "Customize" at bounding box center [701, 29] width 58 height 16
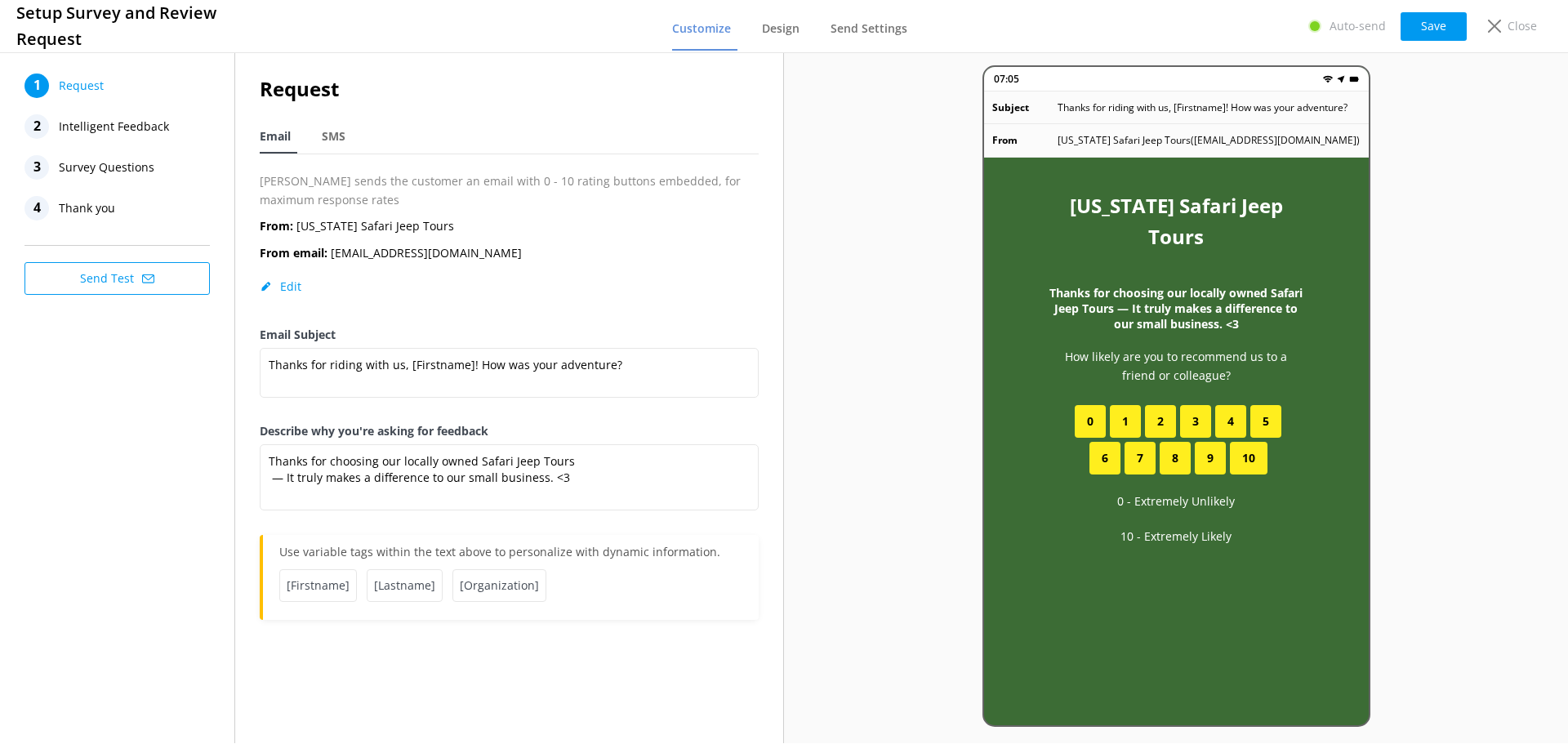
click at [90, 131] on span "Intelligent Feedback" at bounding box center [113, 126] width 111 height 24
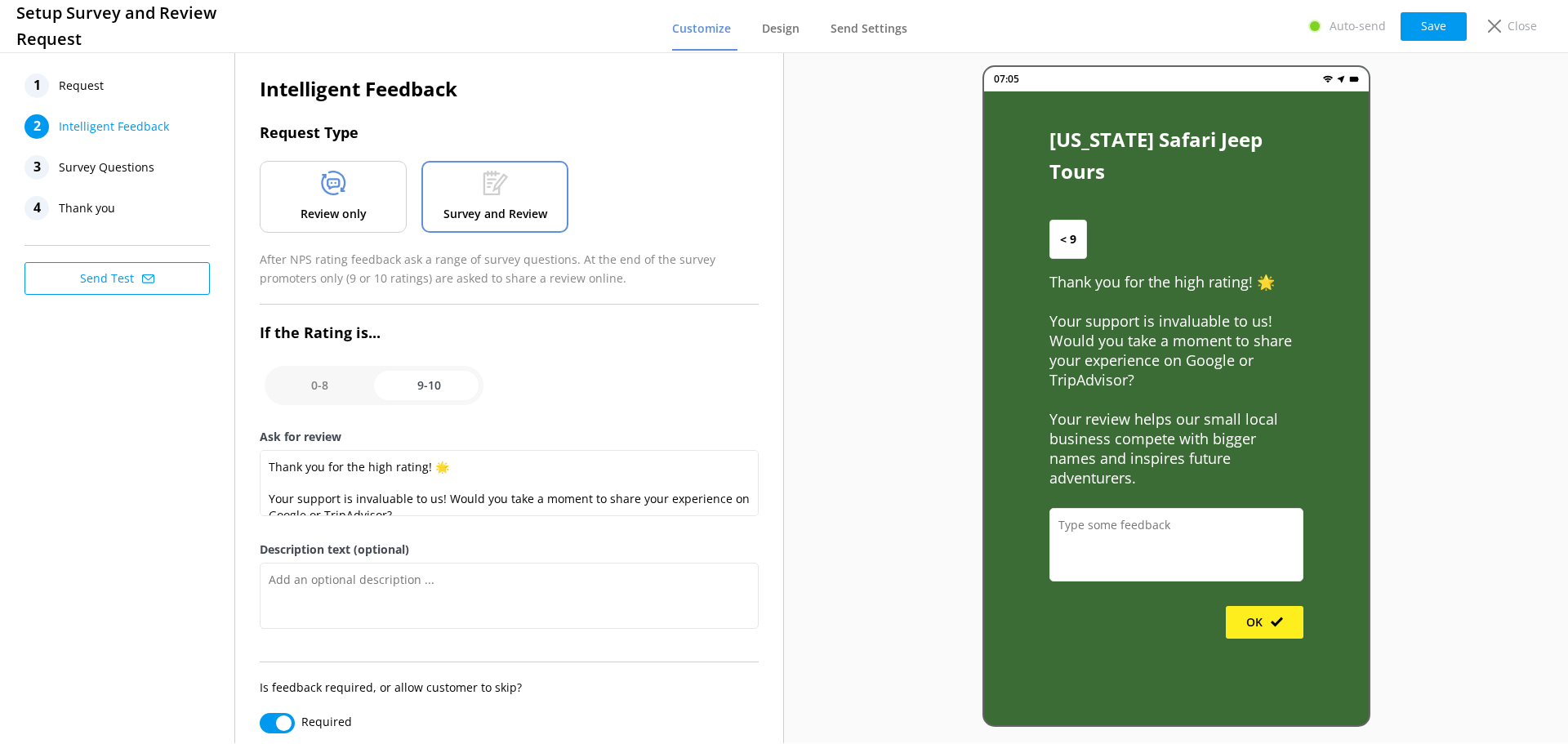
click at [322, 190] on use at bounding box center [333, 183] width 24 height 24
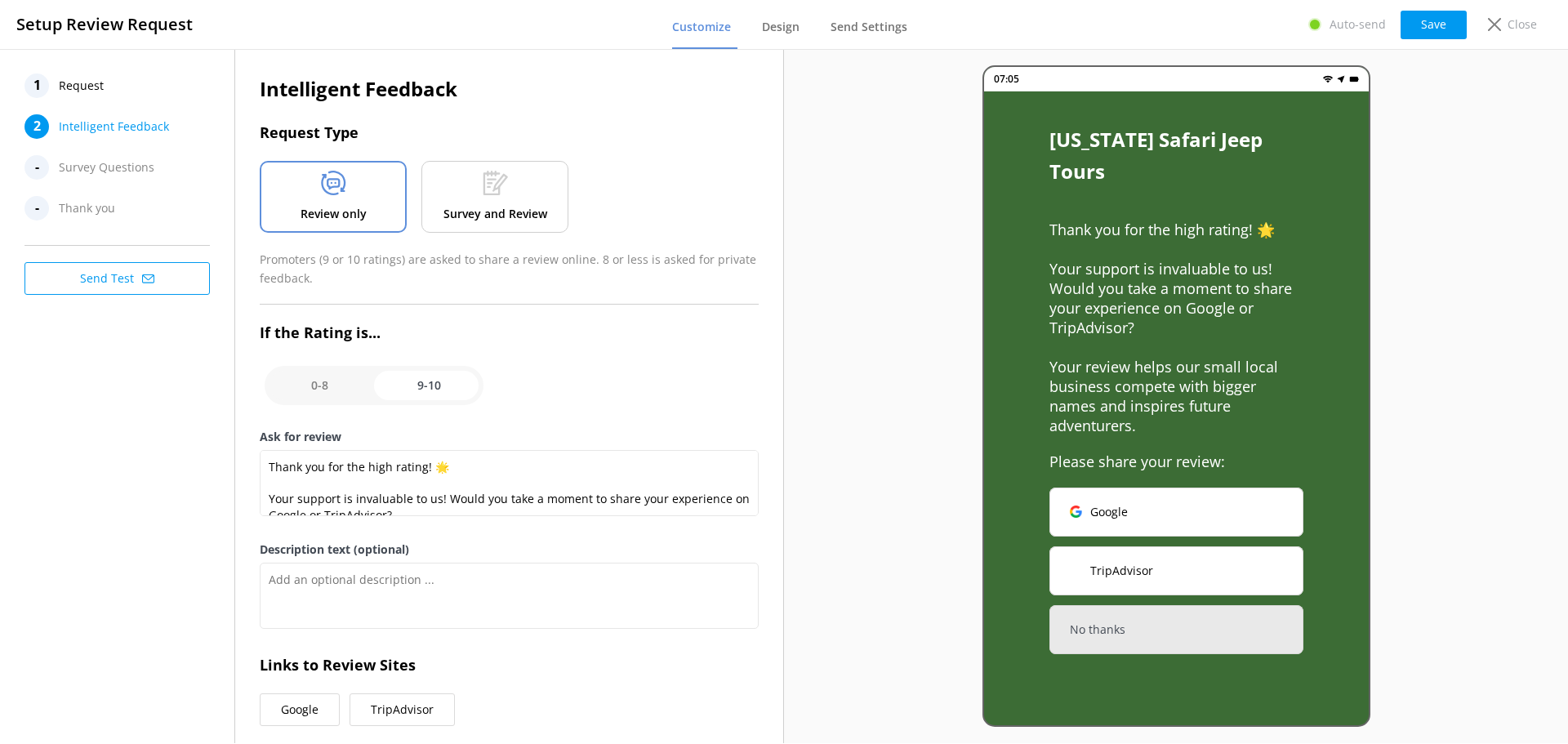
click at [175, 482] on div "1 Request 2 Intelligent Feedback - Survey Questions - Thank you Send Test" at bounding box center [117, 395] width 235 height 694
click at [1462, 22] on button "Save" at bounding box center [1433, 25] width 67 height 29
click at [83, 390] on div "1 Request 2 Intelligent Feedback - Survey Questions - Thank you Send Test" at bounding box center [117, 395] width 235 height 694
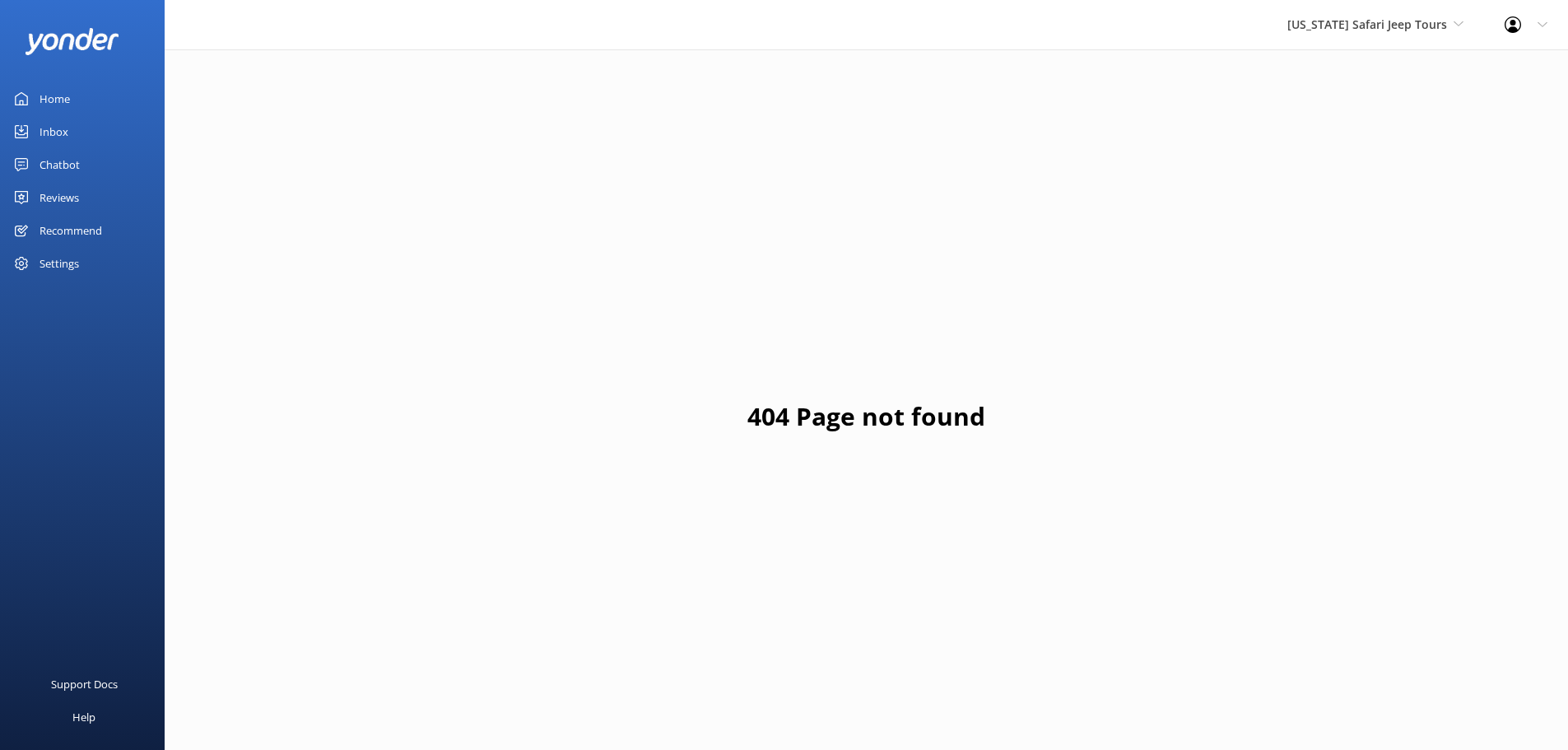
click at [62, 130] on div "Inbox" at bounding box center [54, 131] width 29 height 33
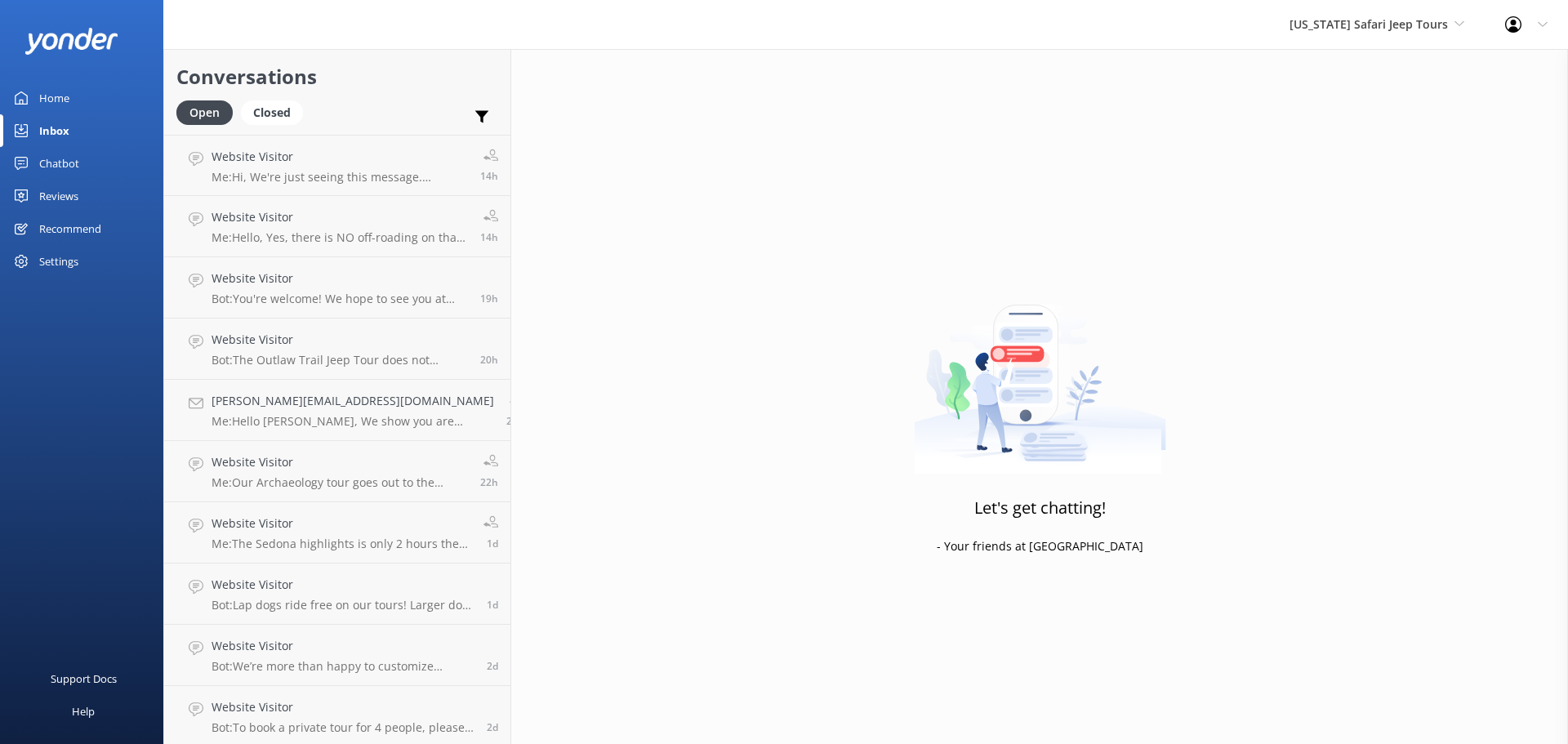
click at [60, 192] on div "Reviews" at bounding box center [59, 196] width 40 height 32
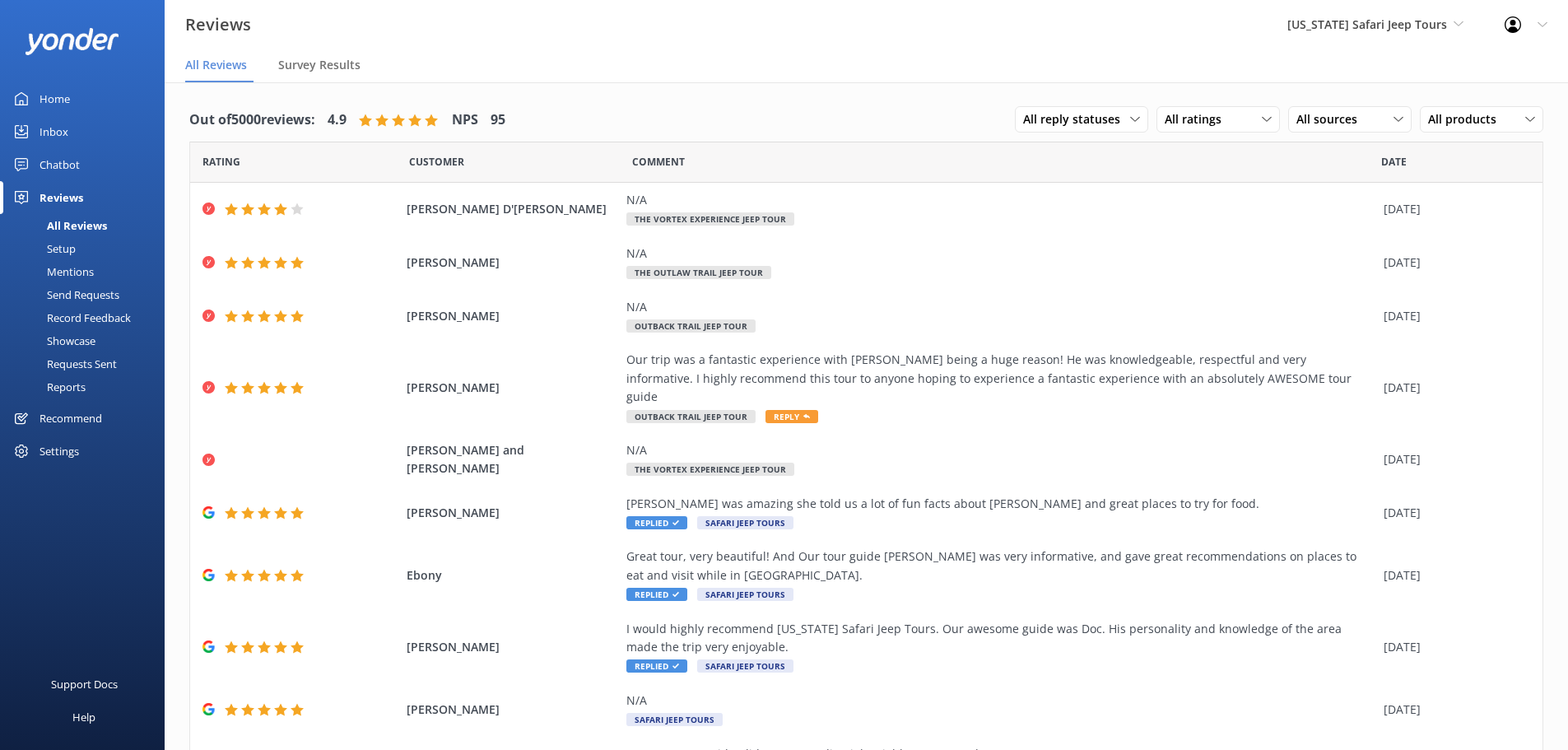
click at [59, 251] on div "Setup" at bounding box center [43, 248] width 66 height 23
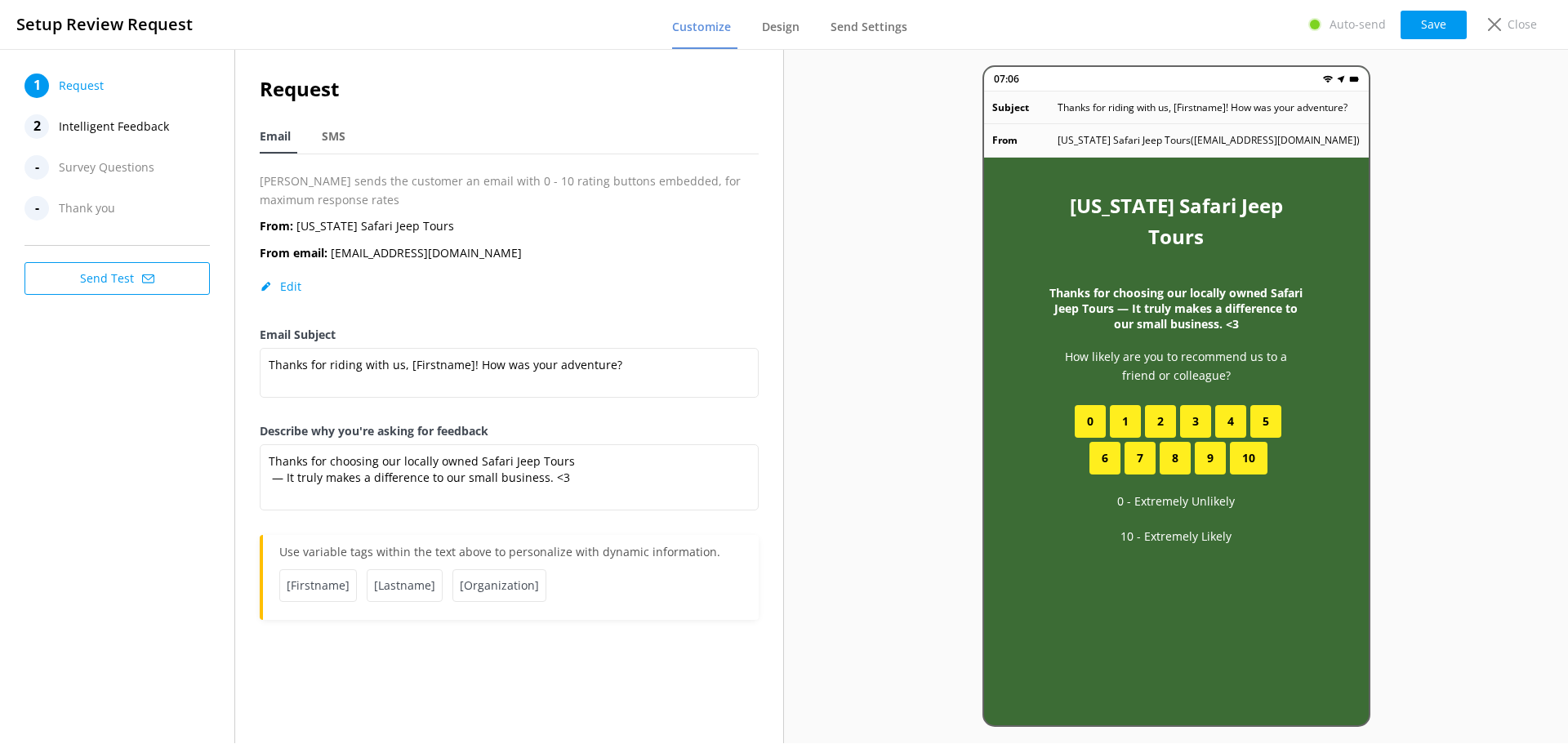
click at [523, 24] on div "Setup Review Request Customize Design Send Settings Auto-send Save Close" at bounding box center [784, 24] width 1568 height 49
click at [882, 31] on span "Send Settings" at bounding box center [868, 27] width 76 height 16
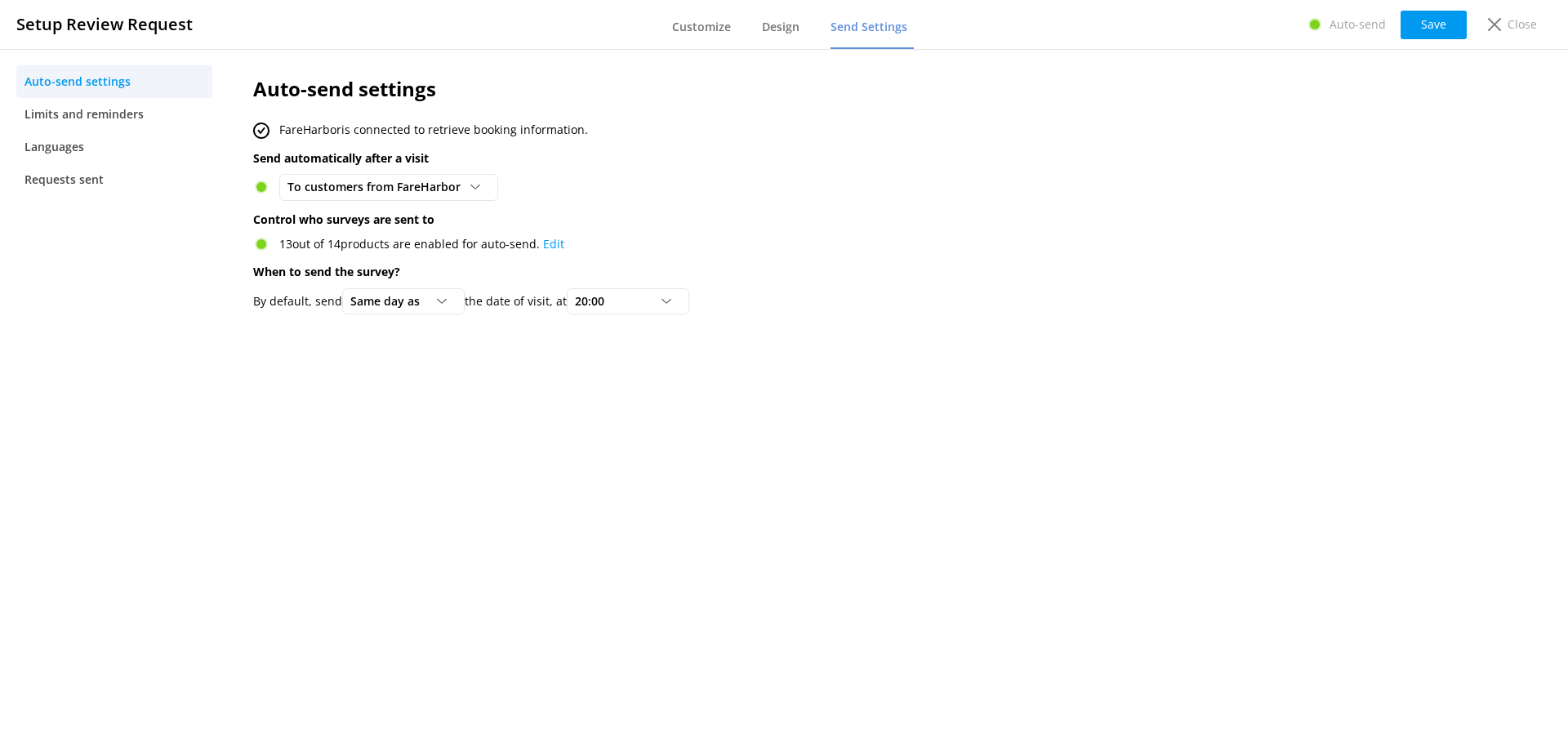
drag, startPoint x: 711, startPoint y: 21, endPoint x: 749, endPoint y: 31, distance: 39.3
click at [711, 21] on span "Customize" at bounding box center [701, 27] width 58 height 16
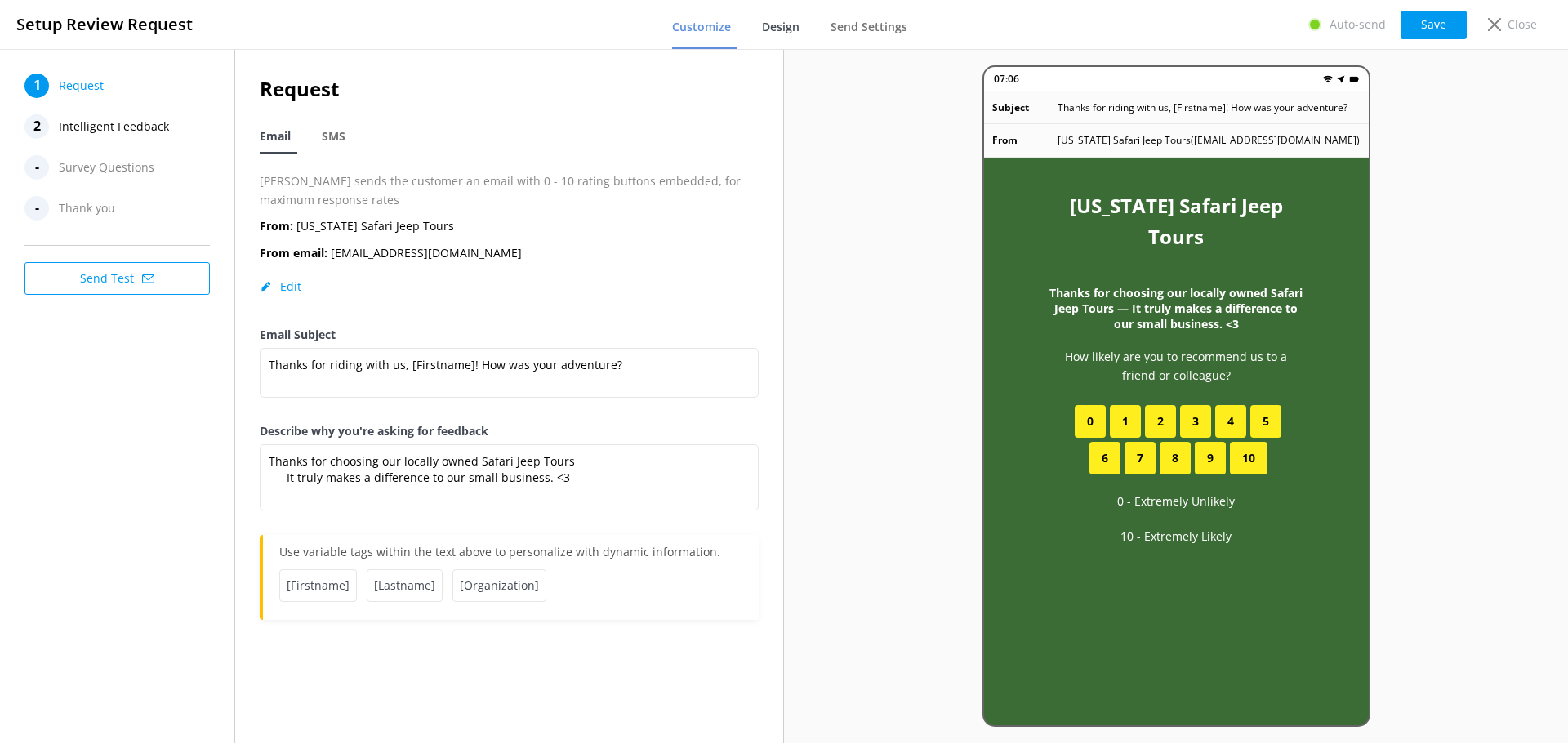
click at [794, 24] on span "Design" at bounding box center [781, 27] width 38 height 16
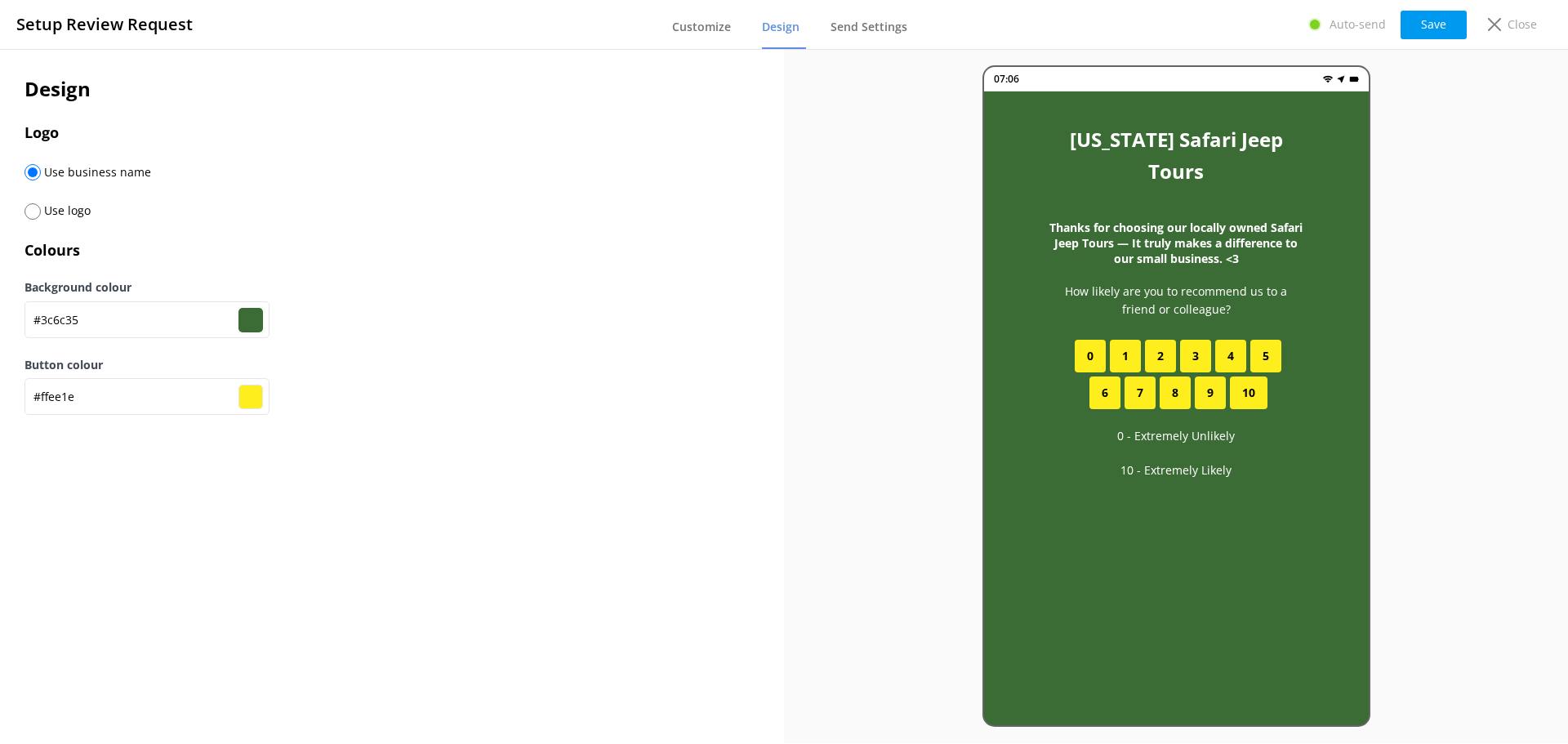
drag, startPoint x: 417, startPoint y: 49, endPoint x: 162, endPoint y: 84, distance: 257.4
click at [411, 49] on div "Design Logo Use business name Use logo Colours Background colour #3c6c35 #3c6c3…" at bounding box center [391, 253] width 784 height 408
click at [861, 31] on span "Send Settings" at bounding box center [868, 27] width 76 height 16
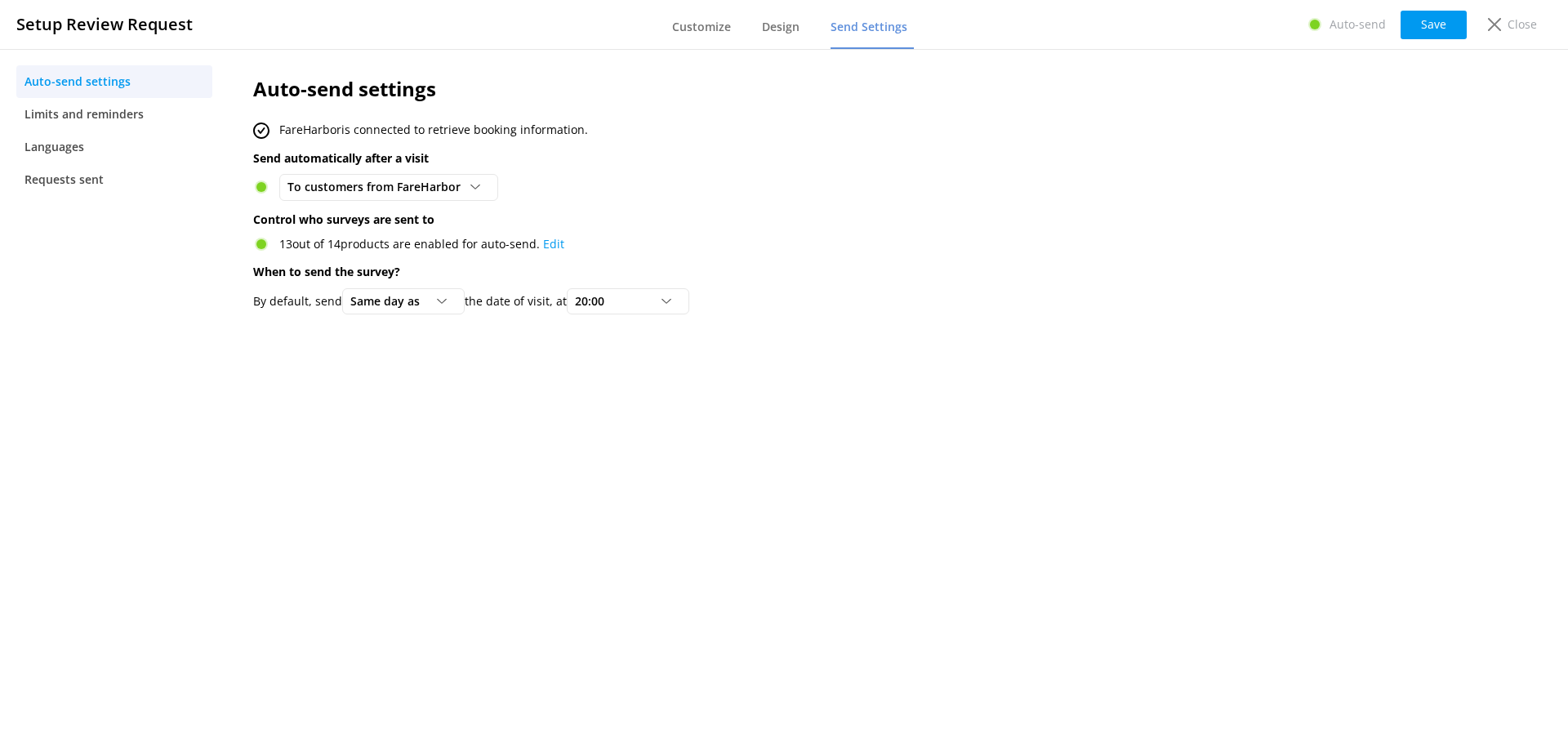
click at [99, 346] on nav "Auto-send settings Limits and reminders Languages Requests sent" at bounding box center [114, 395] width 228 height 694
click at [122, 335] on nav "Auto-send settings Limits and reminders Languages Requests sent" at bounding box center [114, 395] width 228 height 694
click at [703, 25] on span "Customize" at bounding box center [701, 27] width 58 height 16
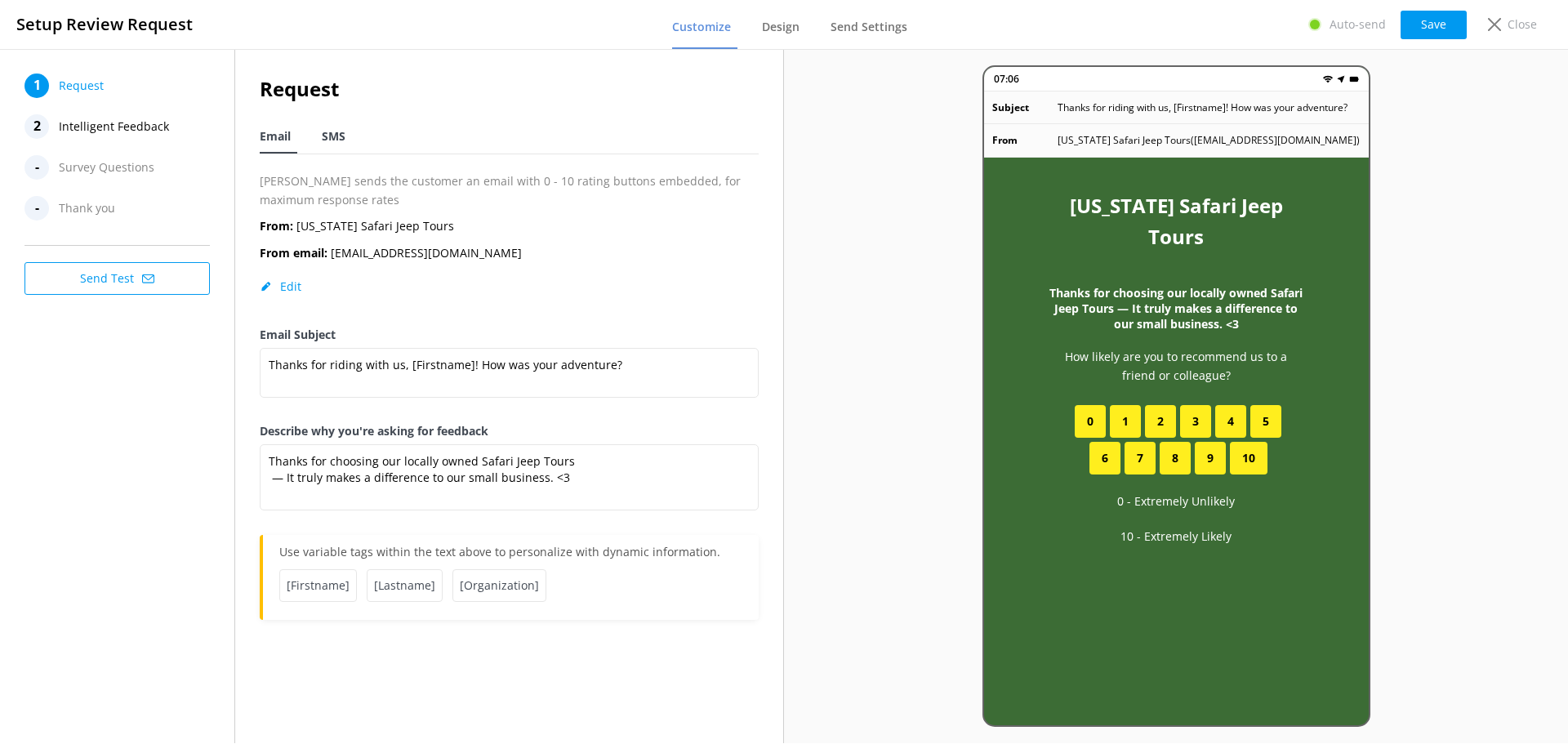
click at [335, 138] on span "SMS" at bounding box center [334, 136] width 23 height 16
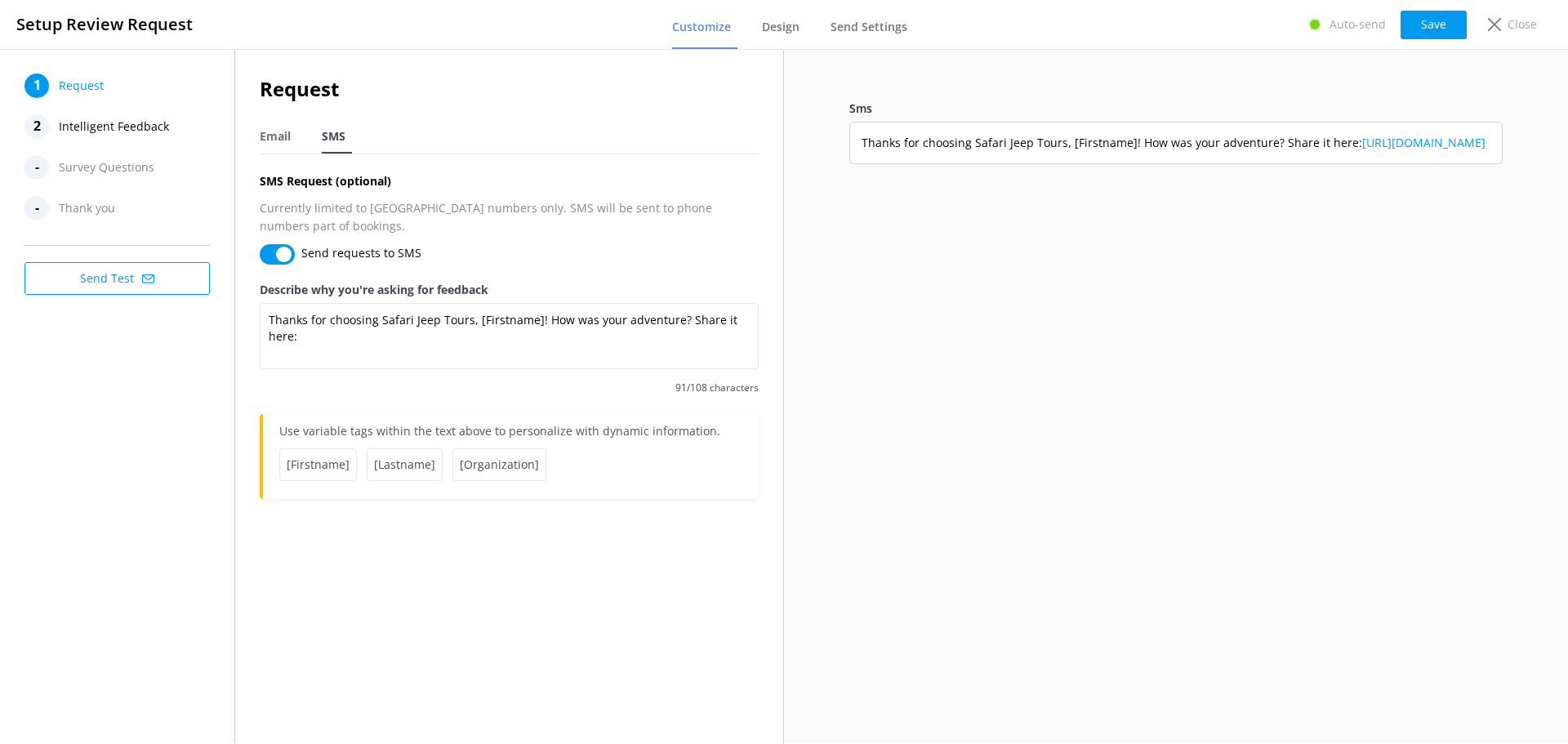
click at [259, 129] on div "Request Email SMS SMS Request (optional) Currently limited to USA numbers only.…" at bounding box center [508, 293] width 548 height 490
click at [278, 137] on span "Email" at bounding box center [275, 136] width 31 height 16
type textarea "Thanks for choosing our locally owned Safari Jeep Tours — It truly makes a diff…"
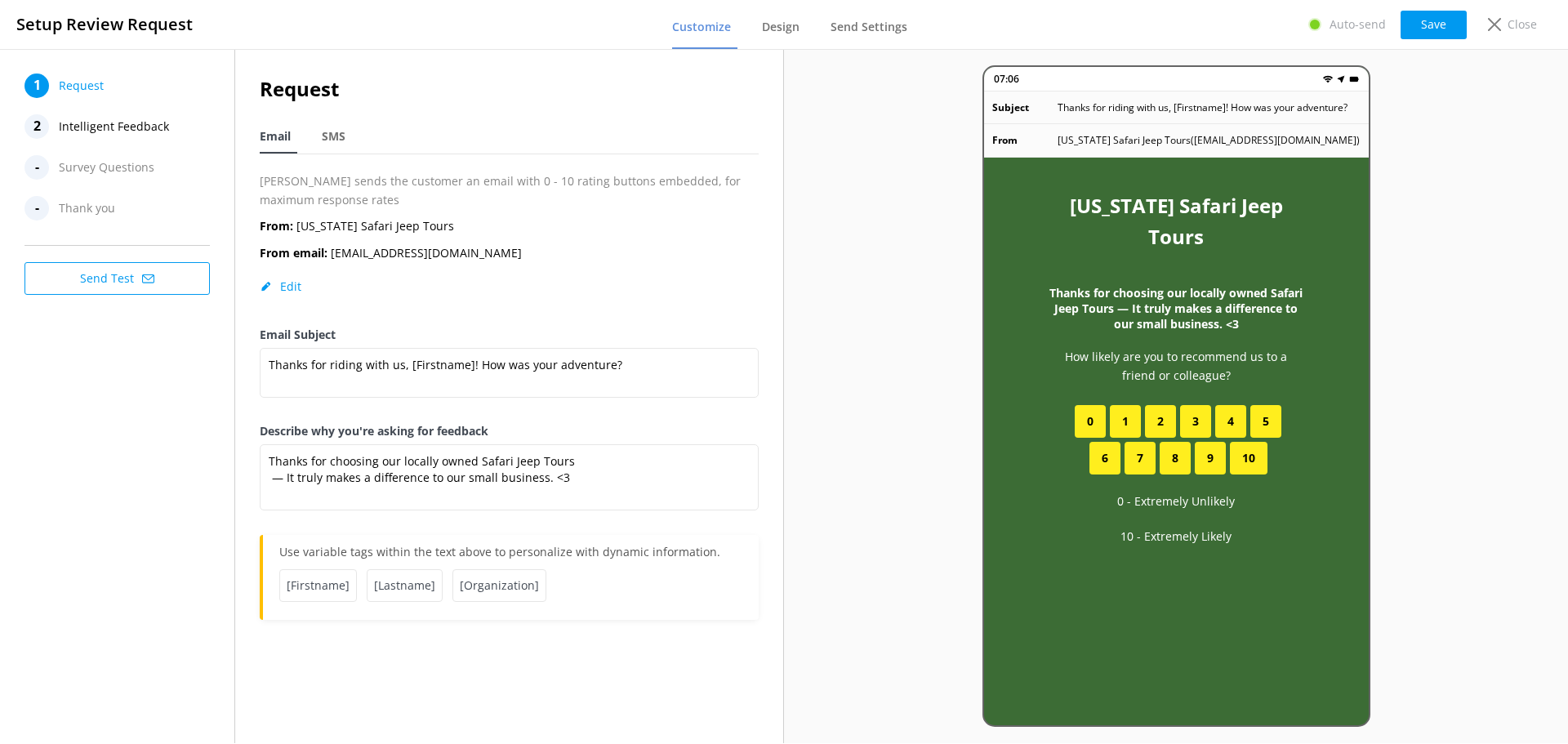
click at [128, 180] on nav "1 Request 2 Intelligent Feedback - Survey Questions - Thank you" at bounding box center [117, 147] width 185 height 147
click at [135, 168] on span "Survey Questions" at bounding box center [106, 166] width 95 height 24
click at [81, 92] on span "Request" at bounding box center [81, 85] width 45 height 24
drag, startPoint x: 132, startPoint y: 373, endPoint x: 151, endPoint y: 349, distance: 30.6
click at [133, 373] on div "1 Request 2 Intelligent Feedback - Survey Questions - Thank you Send Test" at bounding box center [117, 395] width 235 height 694
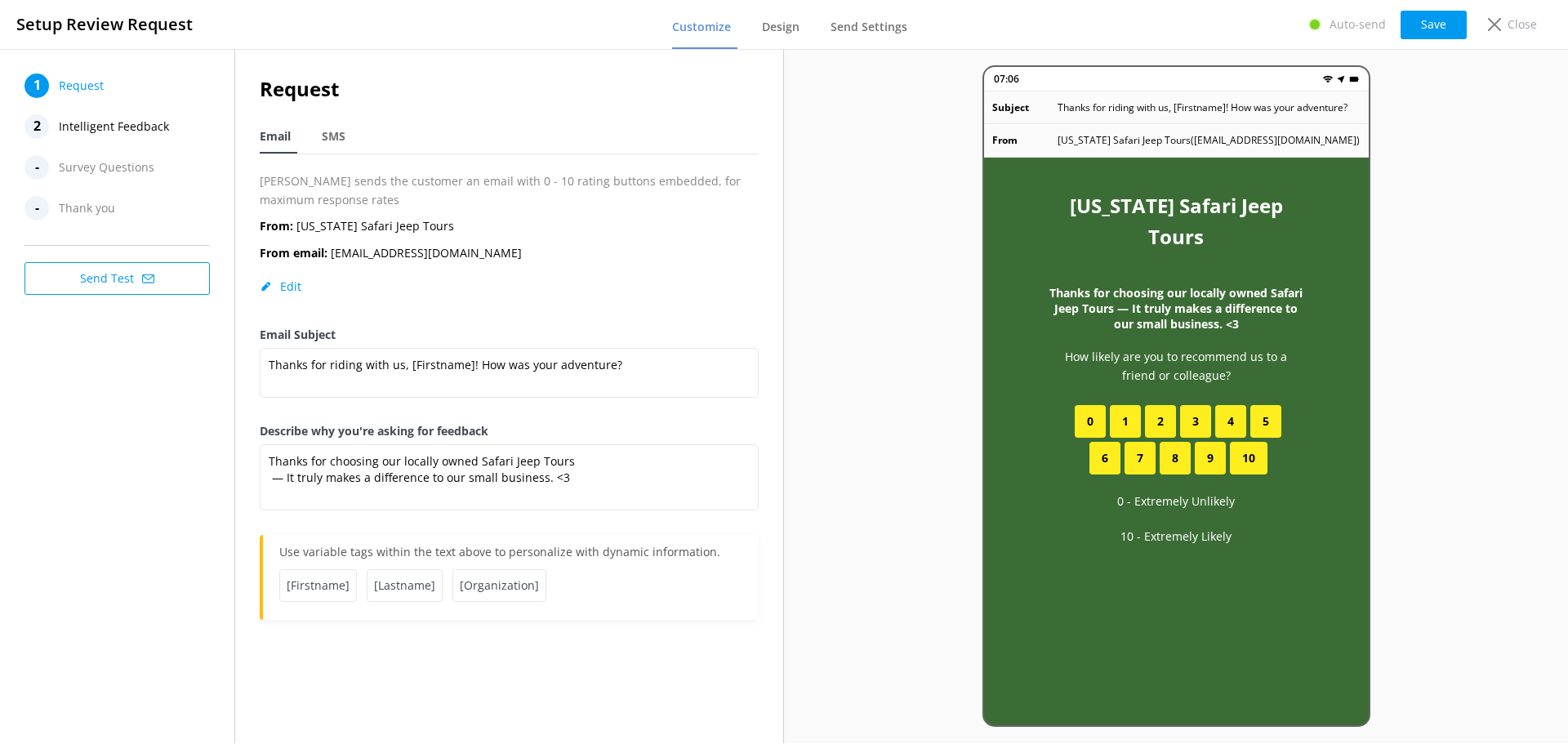
click at [563, 76] on h2 "Request" at bounding box center [509, 89] width 499 height 31
click at [90, 84] on span "Request" at bounding box center [81, 85] width 45 height 24
click at [875, 29] on span "Send Settings" at bounding box center [868, 27] width 76 height 16
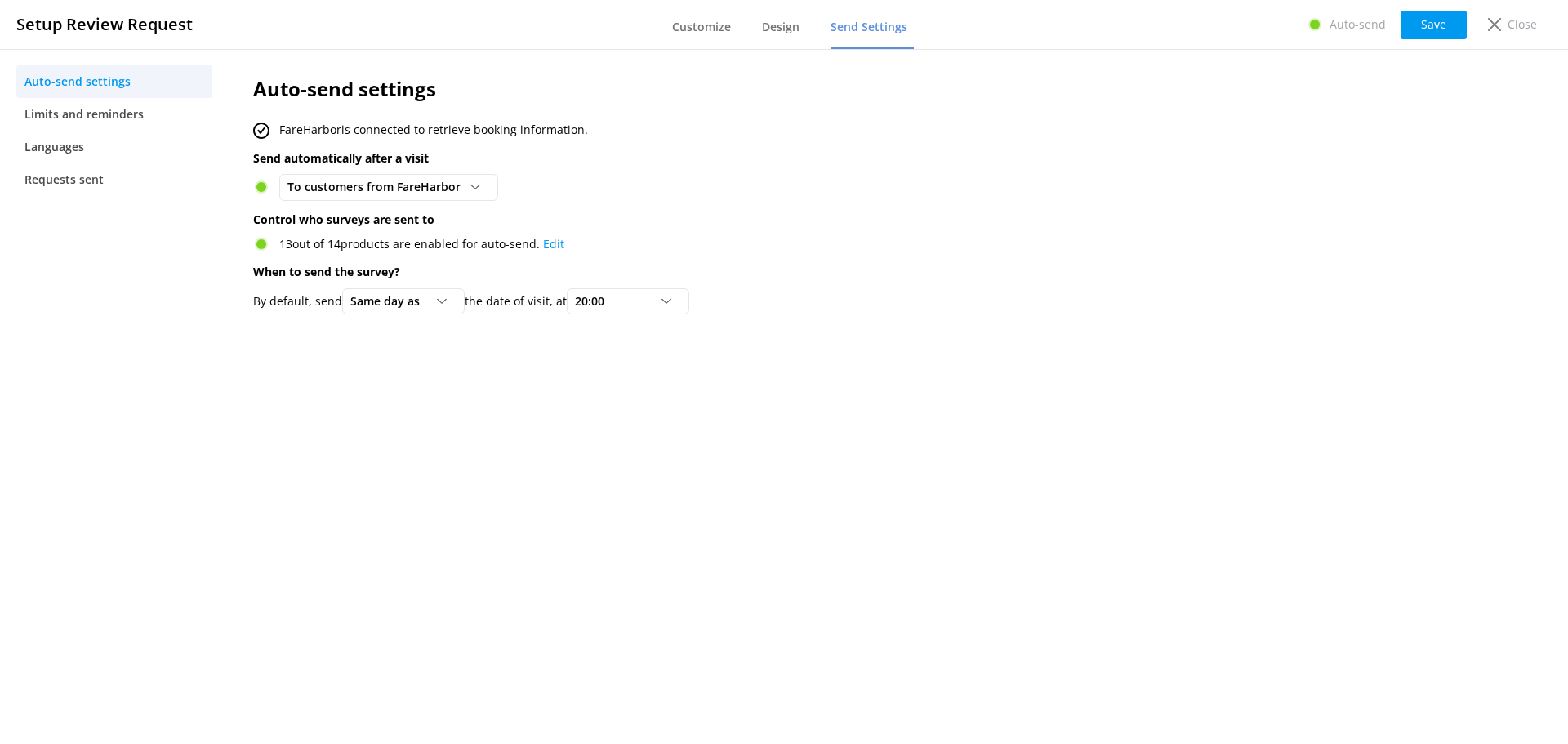
click at [521, 93] on h2 "Auto-send settings" at bounding box center [776, 89] width 1048 height 31
click at [103, 406] on nav "Auto-send settings Limits and reminders Languages Requests sent" at bounding box center [114, 395] width 228 height 694
click at [695, 20] on span "Customize" at bounding box center [701, 27] width 58 height 16
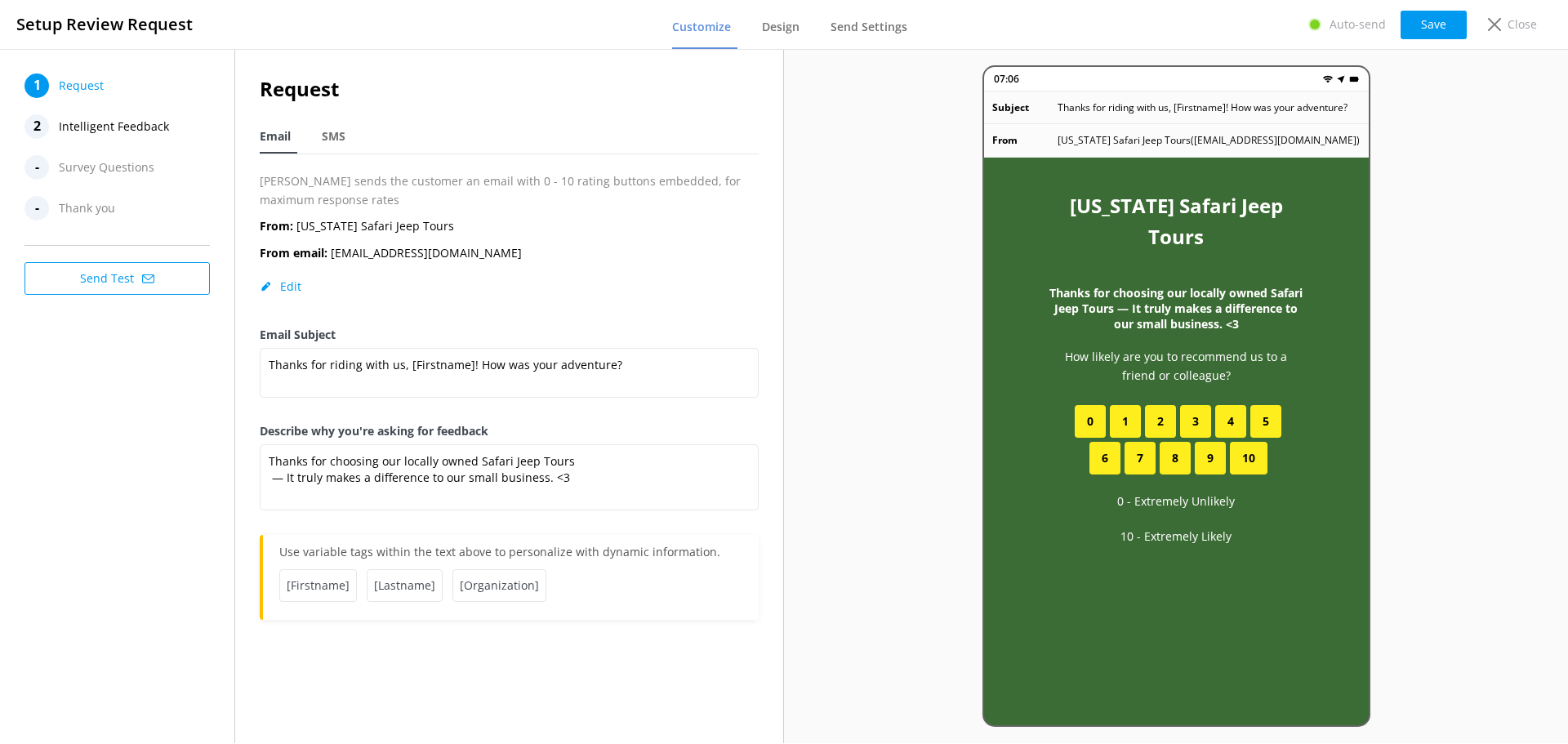
click at [112, 391] on div "1 Request 2 Intelligent Feedback - Survey Questions - Thank you Send Test" at bounding box center [117, 395] width 235 height 694
click at [85, 85] on span "Request" at bounding box center [81, 85] width 45 height 24
drag, startPoint x: 172, startPoint y: 491, endPoint x: 165, endPoint y: 462, distance: 29.8
click at [172, 490] on div "1 Request 2 Intelligent Feedback - Survey Questions - Thank you Send Test" at bounding box center [117, 395] width 235 height 694
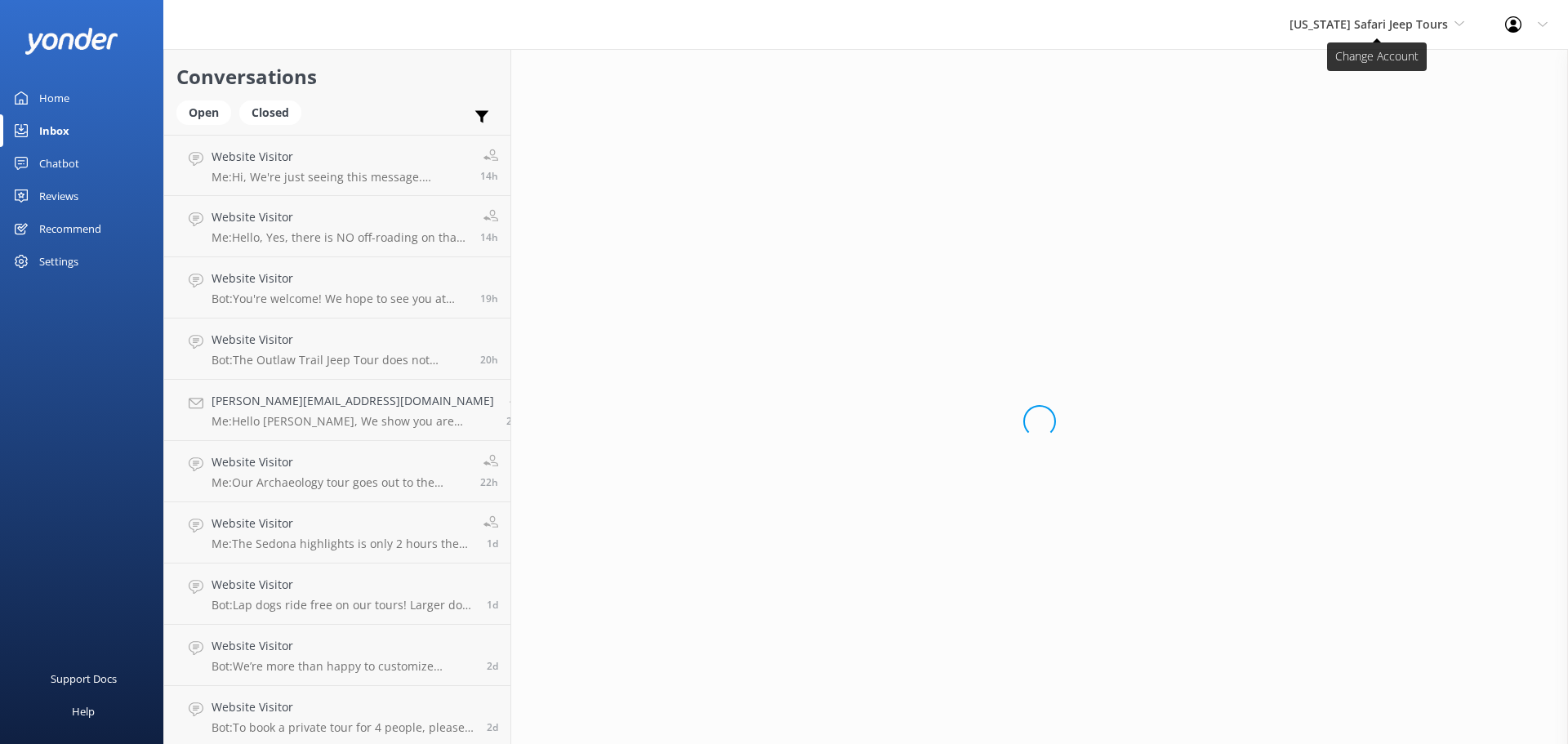
click at [1363, 19] on span "[US_STATE] Safari Jeep Tours" at bounding box center [1368, 23] width 158 height 15
click at [1345, 102] on link "[GEOGRAPHIC_DATA]" at bounding box center [1350, 108] width 164 height 40
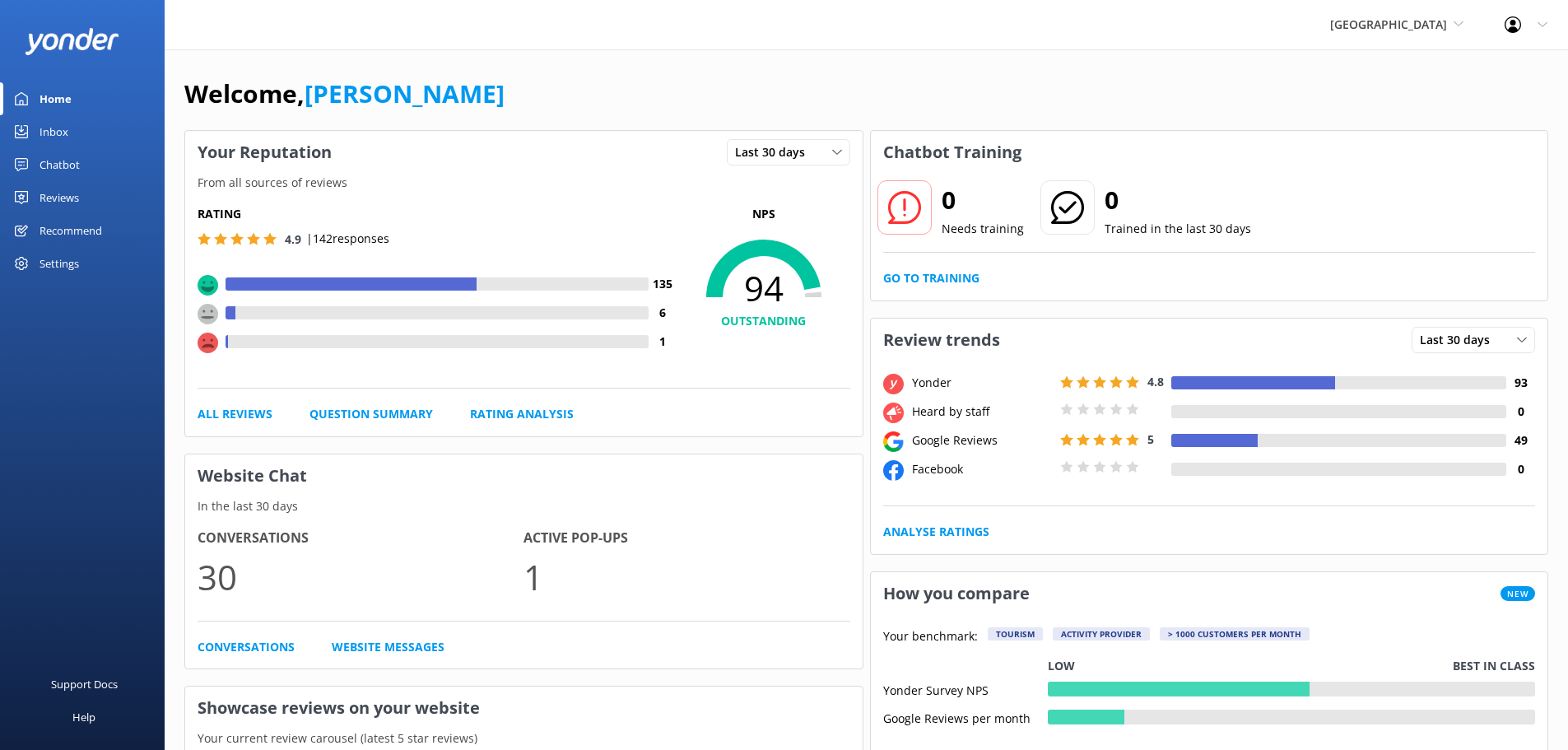
click at [51, 127] on div "Inbox" at bounding box center [54, 131] width 29 height 33
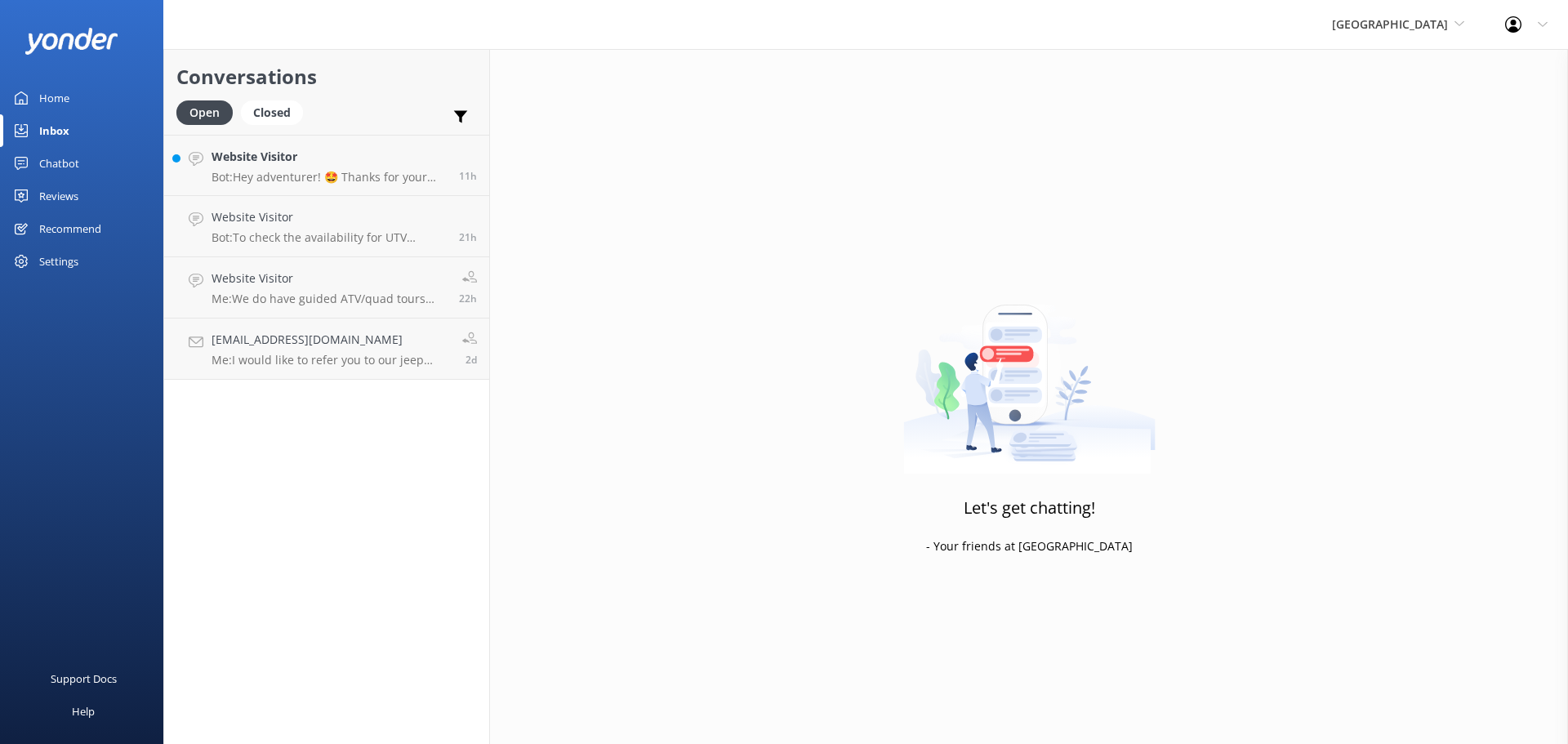
click at [89, 404] on div "Support Docs Help" at bounding box center [82, 559] width 164 height 372
click at [391, 166] on h4 "Website Visitor" at bounding box center [328, 157] width 235 height 18
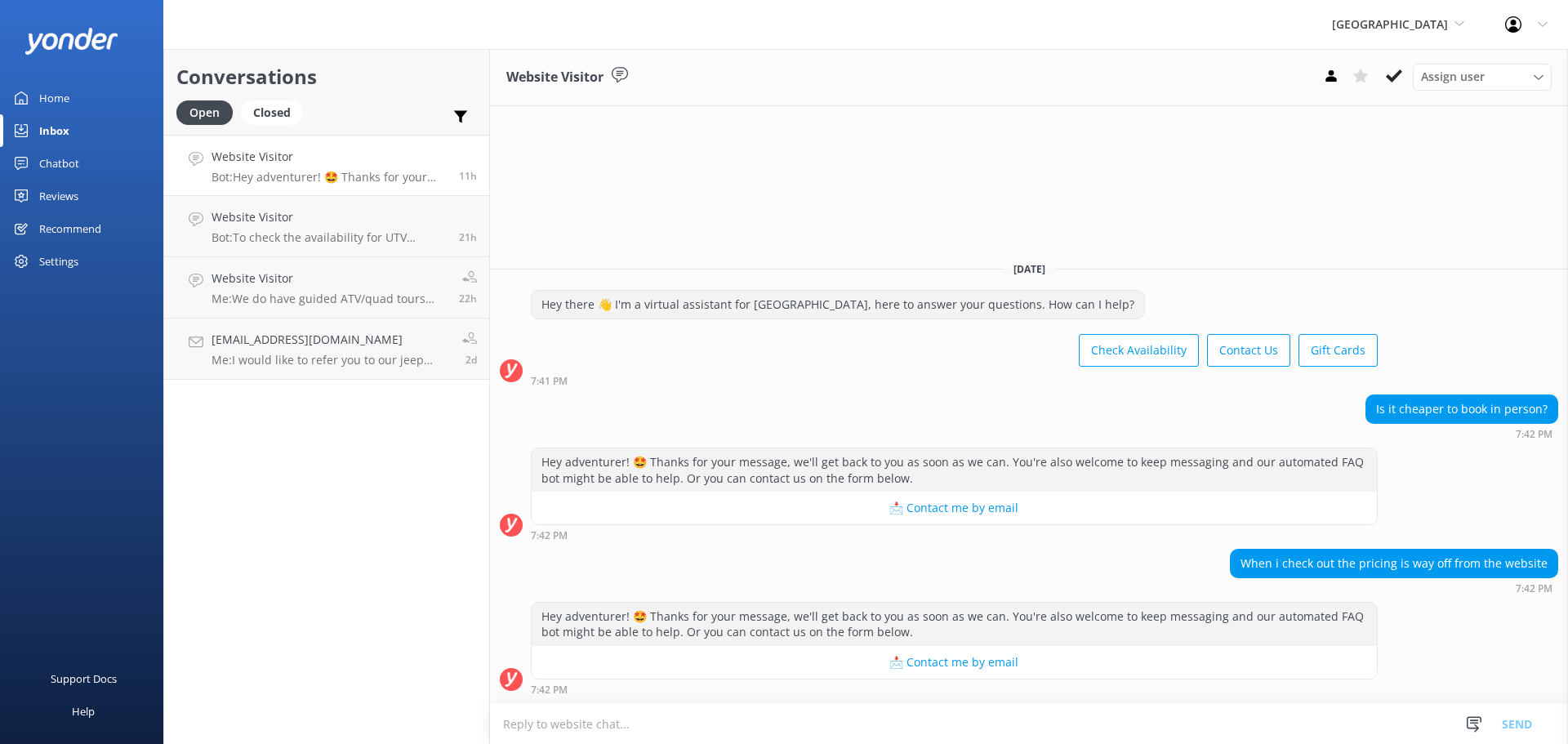
click at [578, 728] on textarea at bounding box center [1029, 723] width 1078 height 40
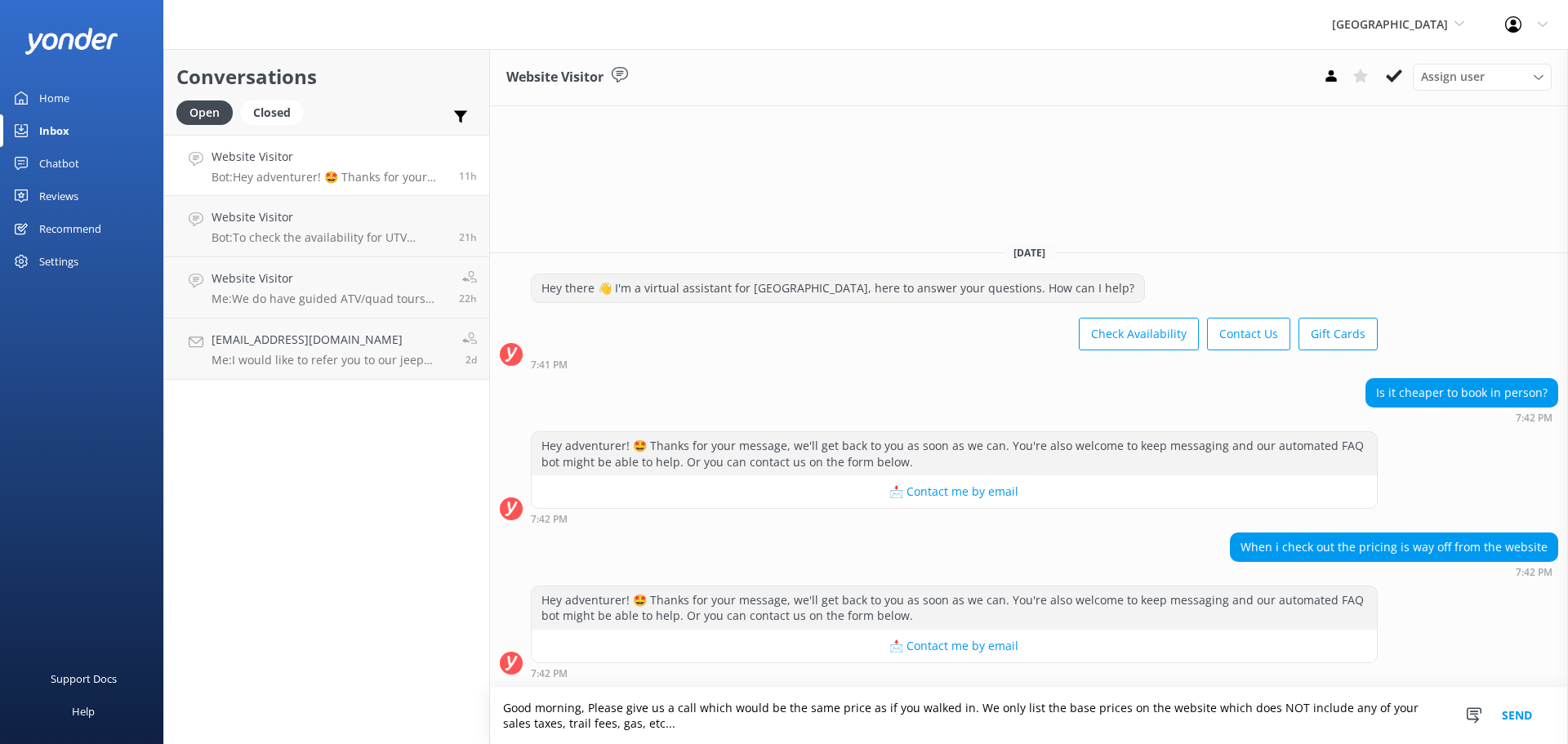
drag, startPoint x: 967, startPoint y: 711, endPoint x: 1003, endPoint y: 729, distance: 40.2
click at [1003, 729] on textarea "Good morning, Please give us a call which would be the same price as if you wal…" at bounding box center [1029, 715] width 1078 height 57
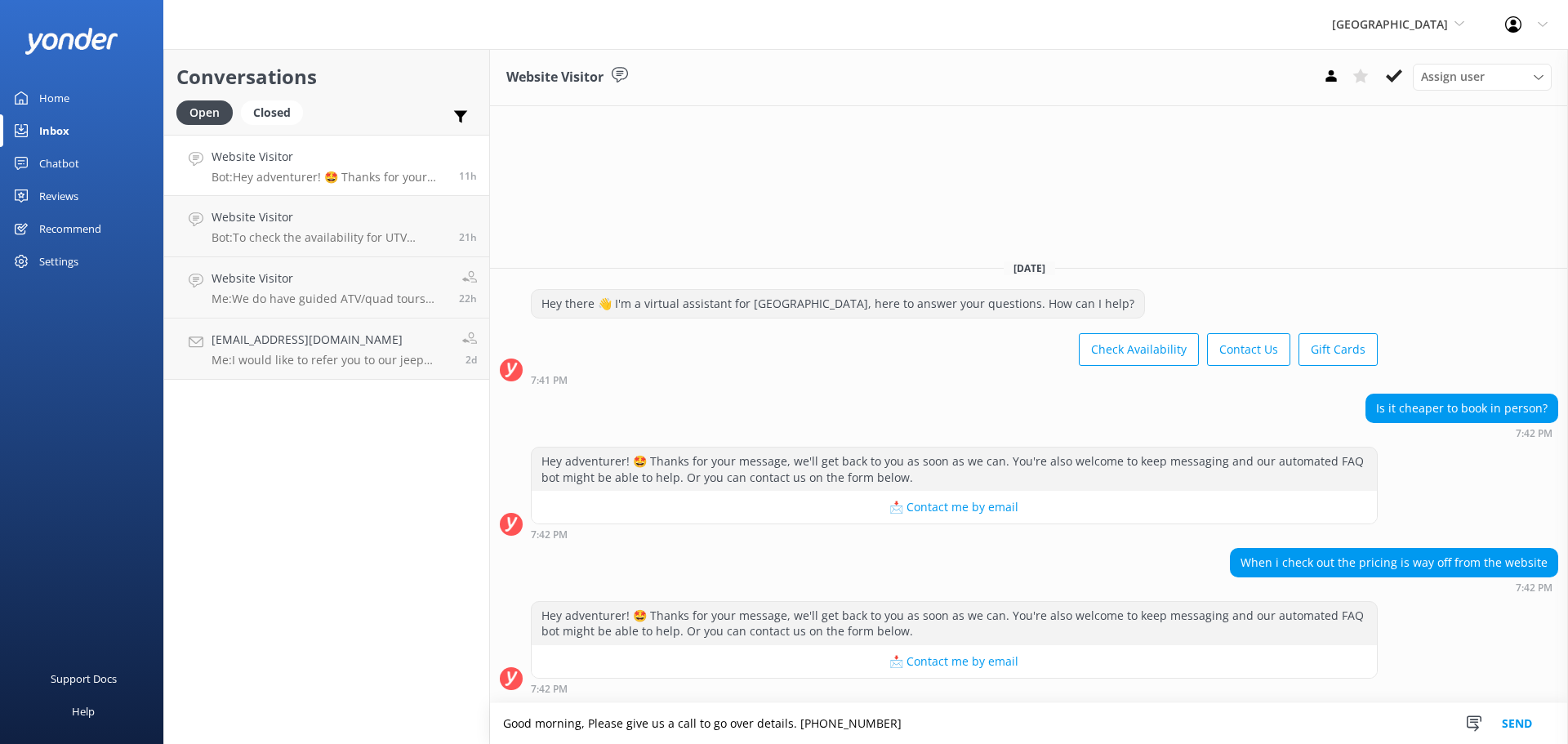
type textarea "Good morning, Please give us a call to go over details. [PHONE_NUMBER]"
click at [1509, 724] on button "Send" at bounding box center [1517, 722] width 61 height 40
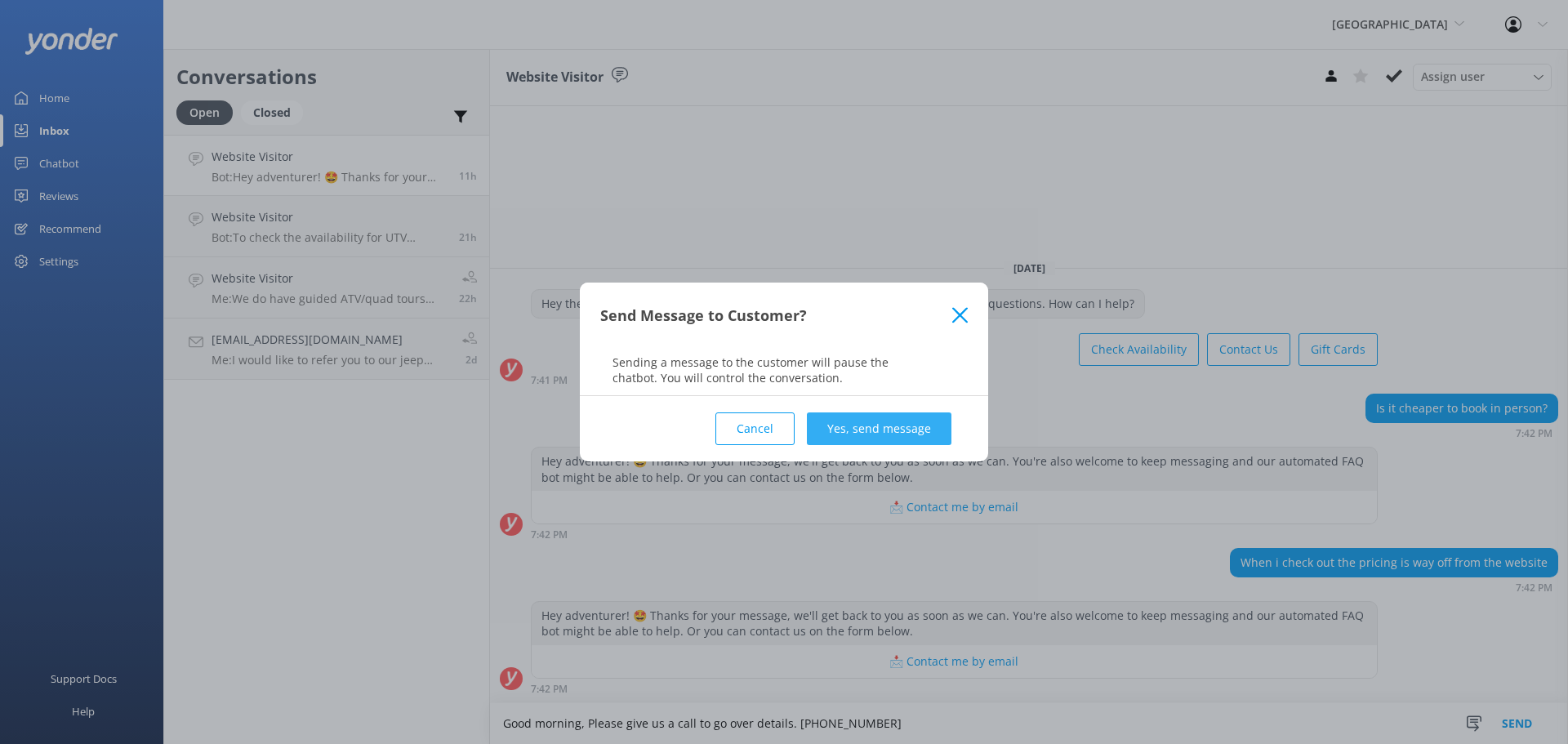
click at [872, 432] on button "Yes, send message" at bounding box center [879, 428] width 145 height 32
click at [284, 471] on div "Send Message to Customer? Sending a message to the customer will pause the chat…" at bounding box center [784, 372] width 1568 height 744
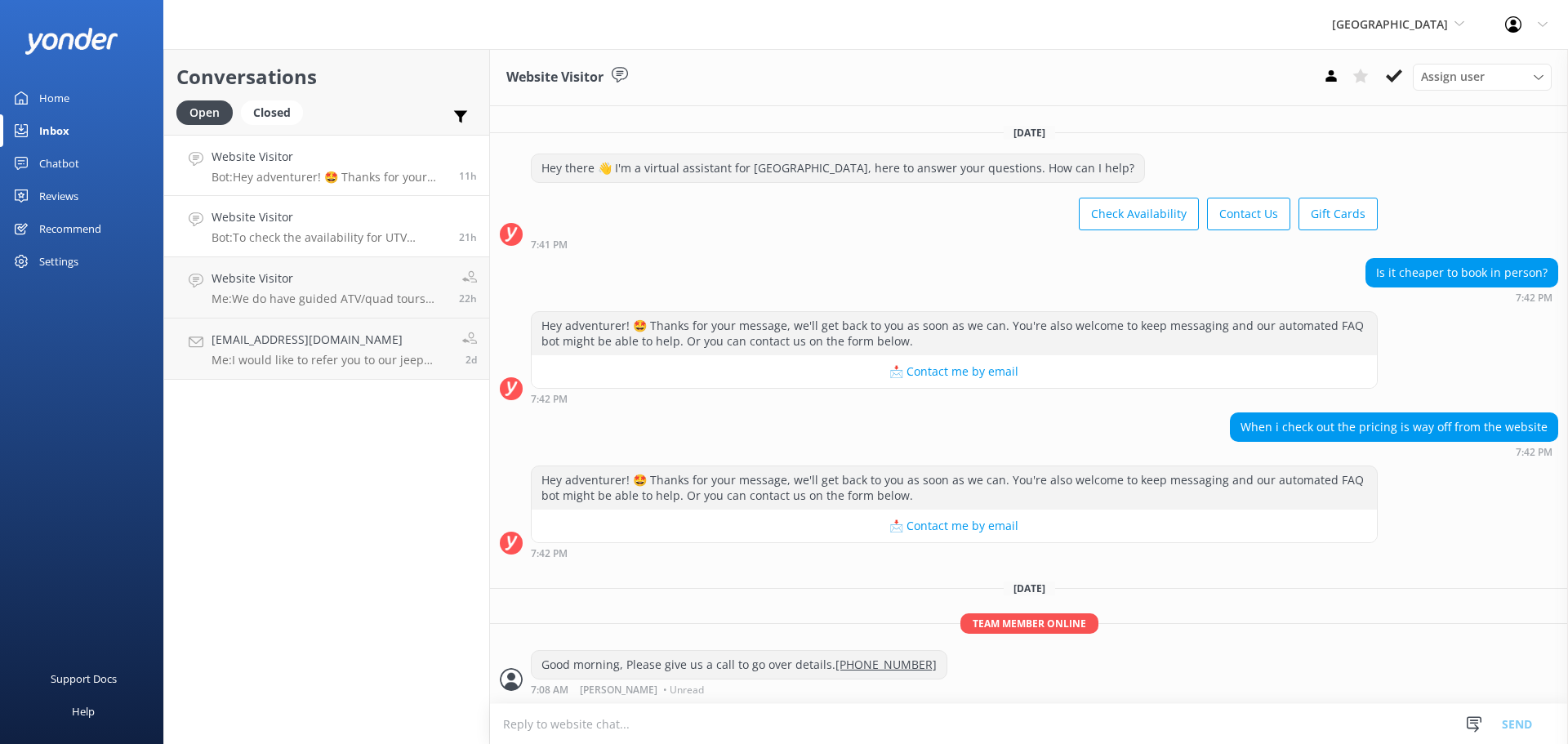
click at [319, 217] on h4 "Website Visitor" at bounding box center [328, 217] width 235 height 18
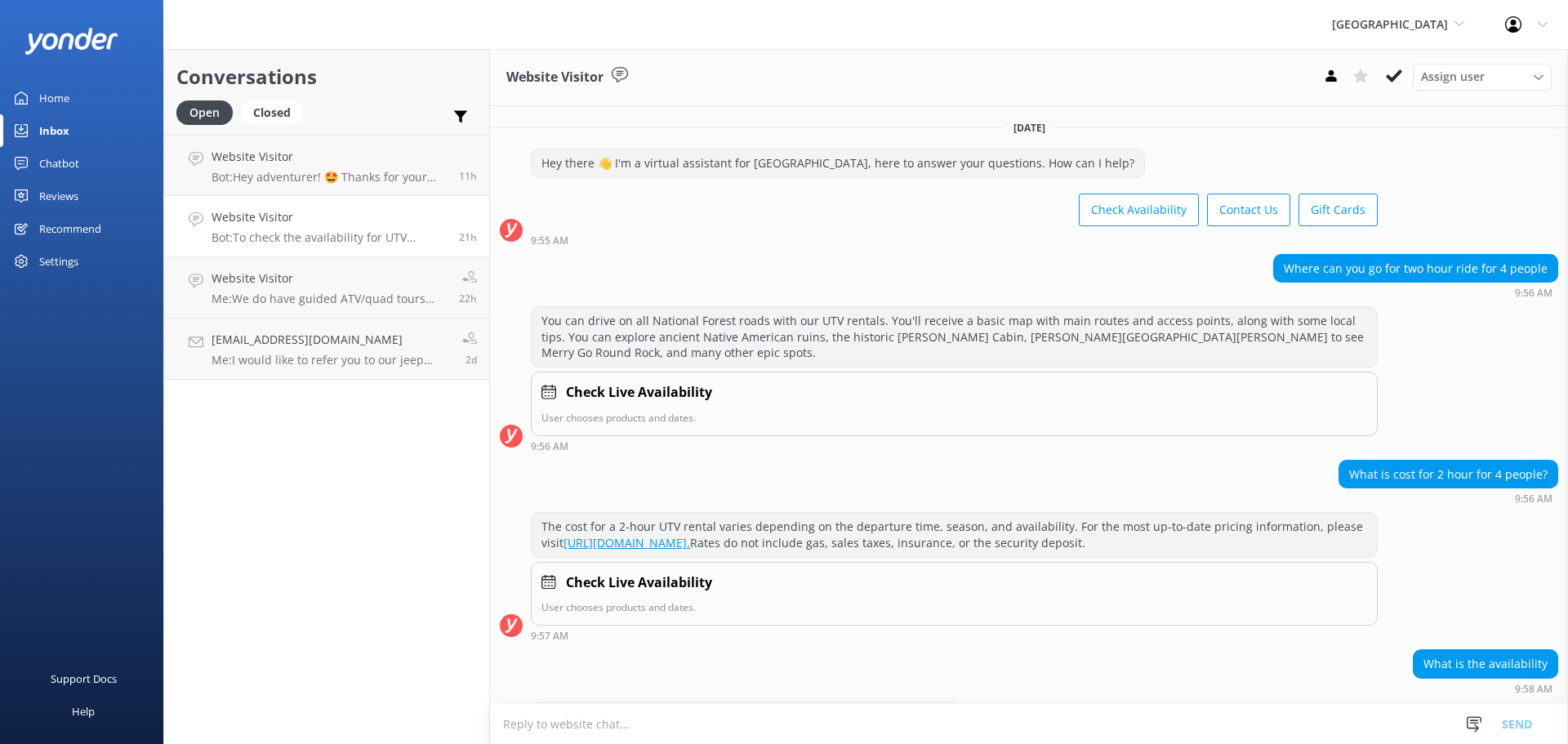
scroll to position [120, 0]
